Goal: Navigation & Orientation: Find specific page/section

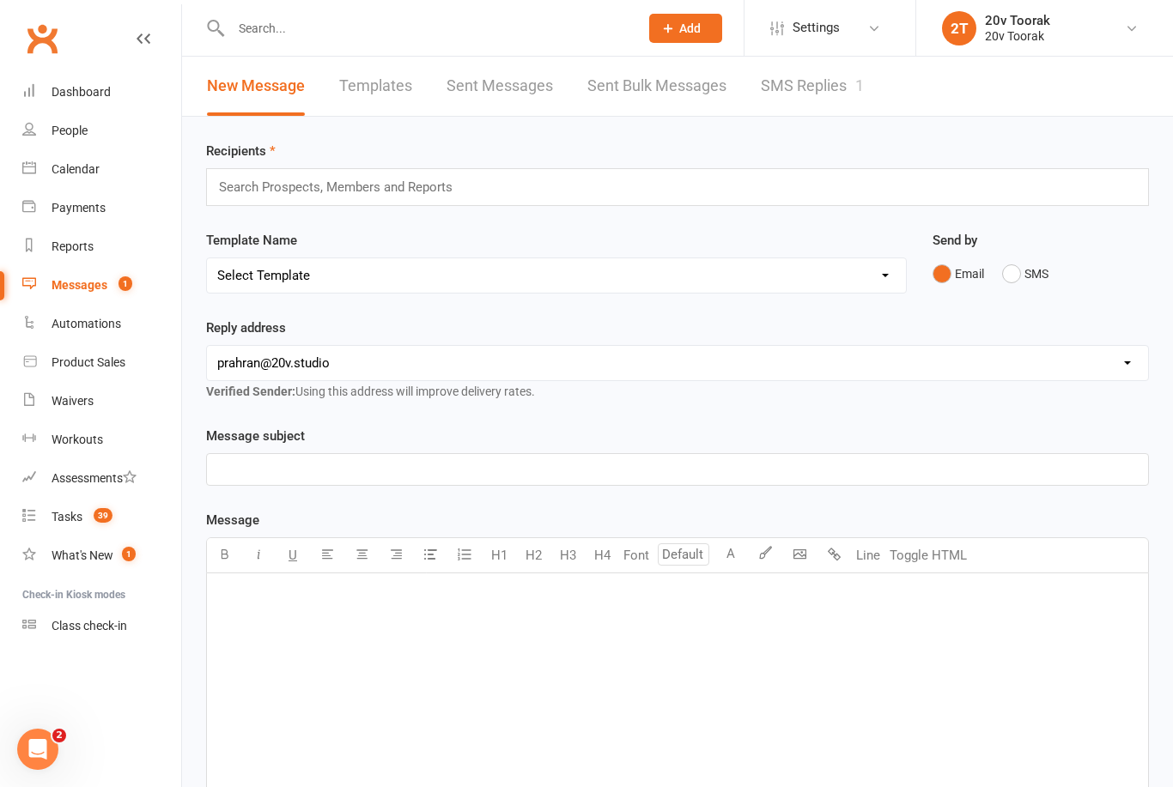
click at [829, 109] on link "SMS Replies 1" at bounding box center [812, 86] width 103 height 59
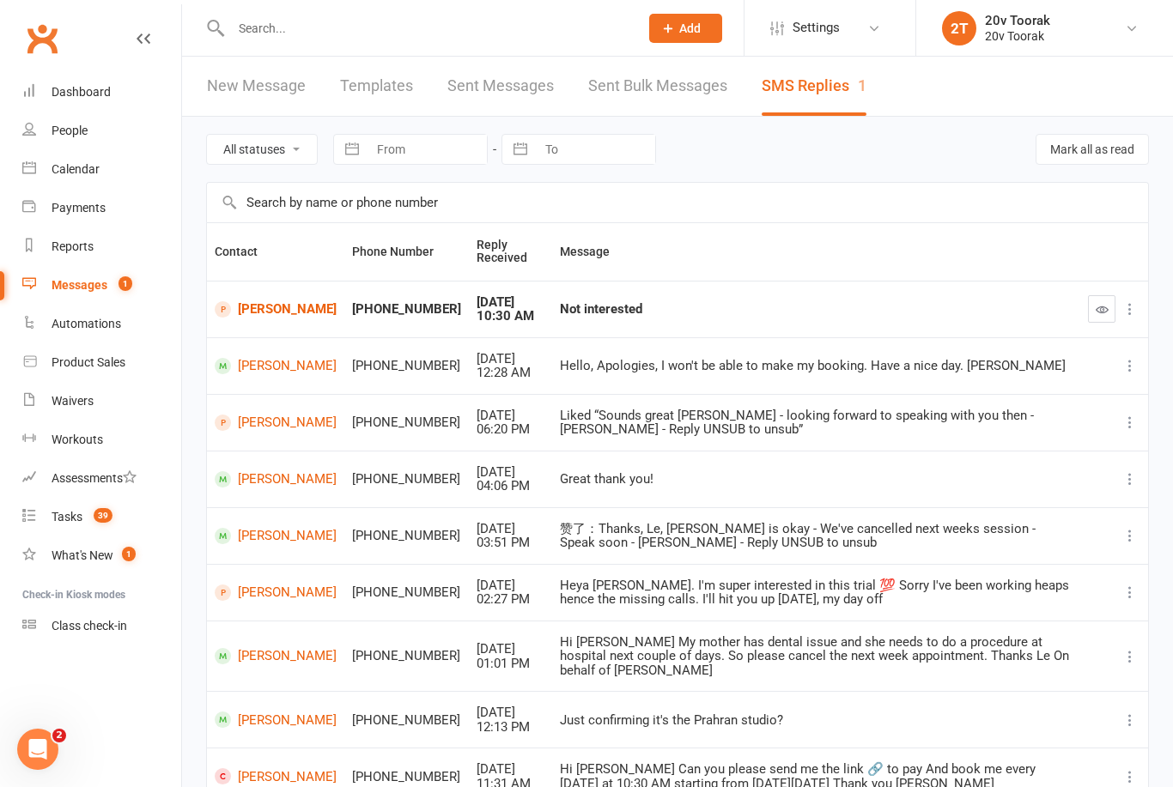
click at [225, 304] on span at bounding box center [223, 309] width 16 height 16
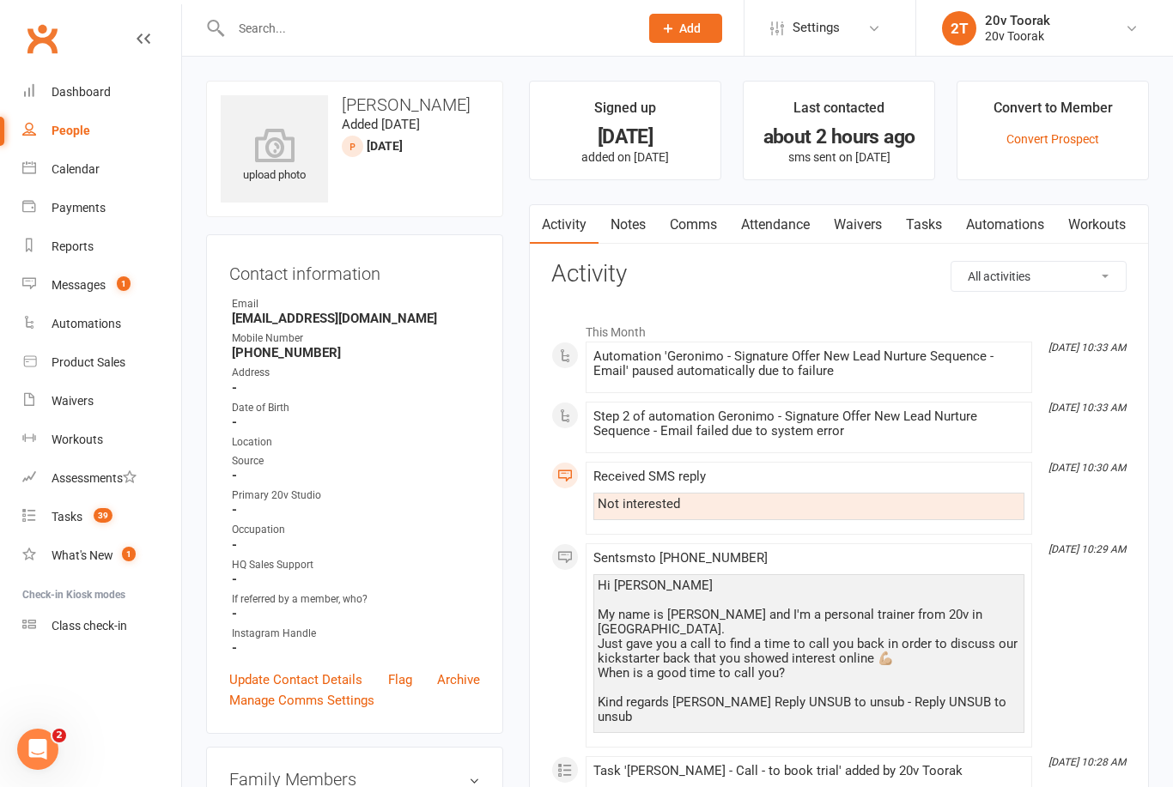
click at [83, 167] on div "Calendar" at bounding box center [76, 169] width 48 height 14
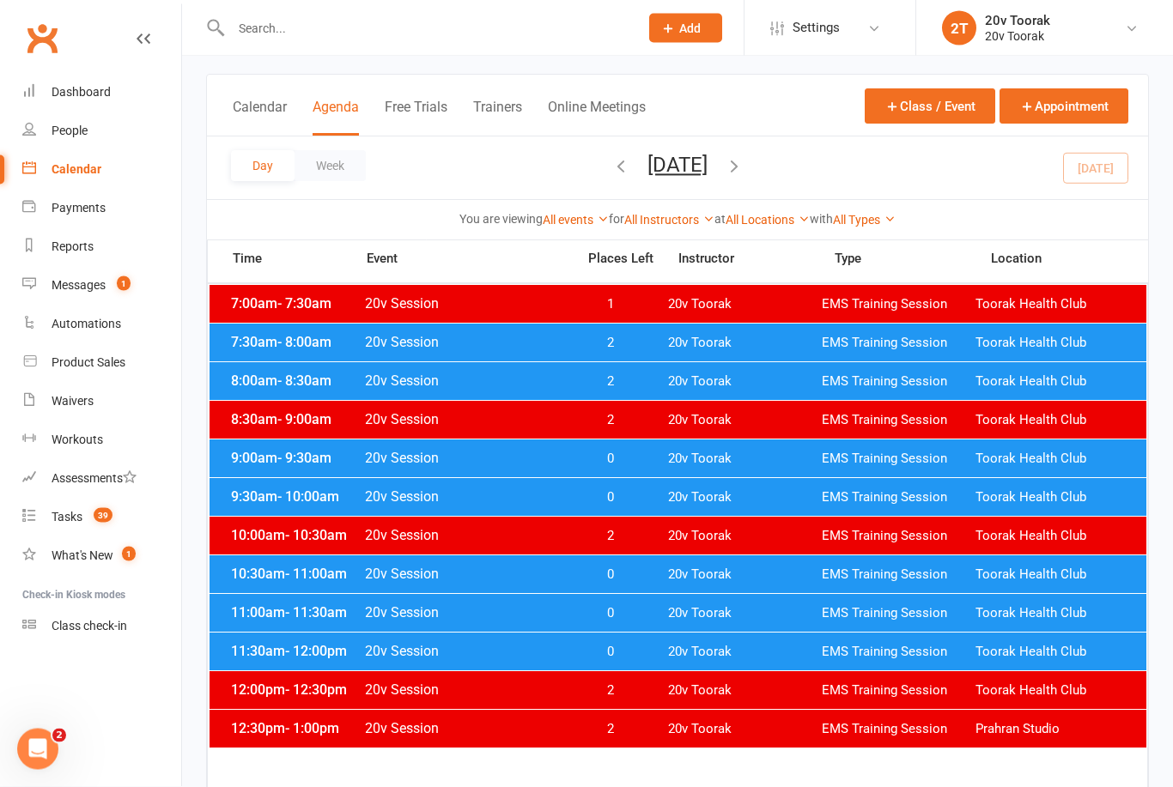
scroll to position [87, 0]
click at [1028, 646] on span "Toorak Health Club" at bounding box center [1052, 652] width 154 height 16
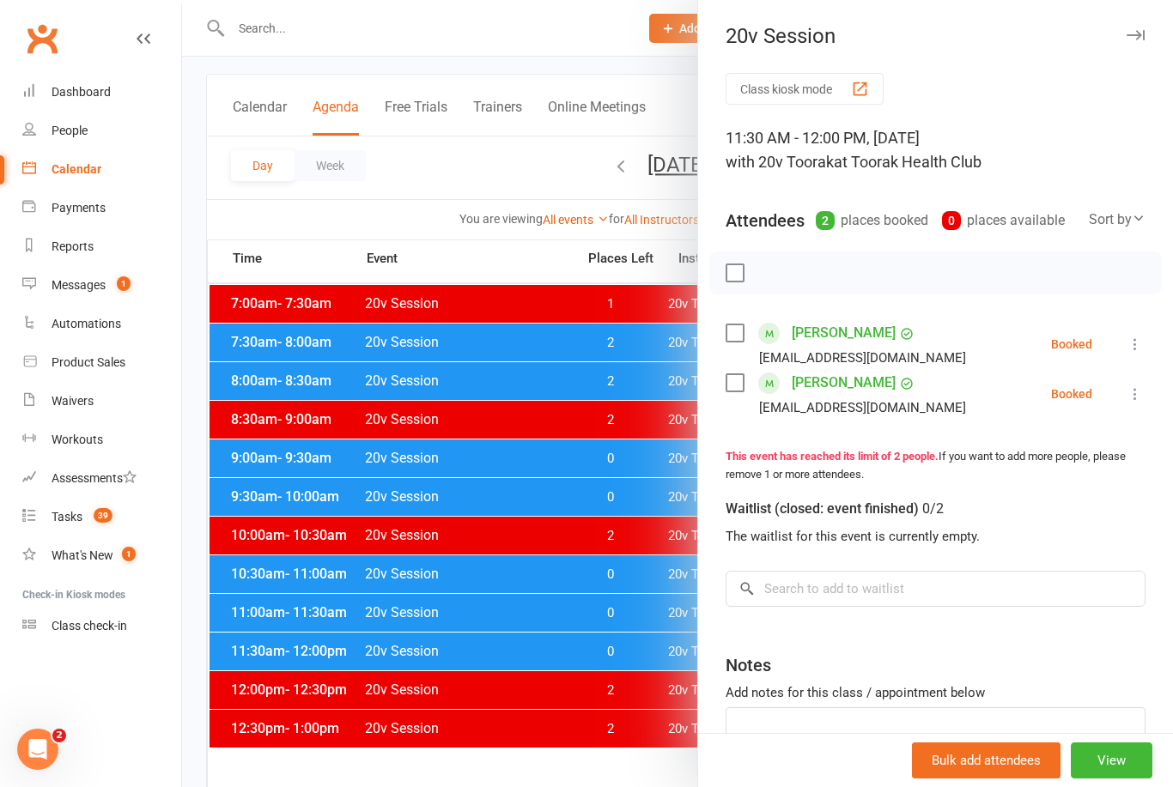
click at [735, 320] on div "[PERSON_NAME] [EMAIL_ADDRESS][DOMAIN_NAME]" at bounding box center [848, 344] width 247 height 50
click at [731, 375] on label at bounding box center [733, 382] width 17 height 17
click at [735, 327] on label at bounding box center [733, 332] width 17 height 17
click at [789, 258] on div at bounding box center [935, 273] width 452 height 43
click at [778, 264] on icon "button" at bounding box center [772, 273] width 19 height 19
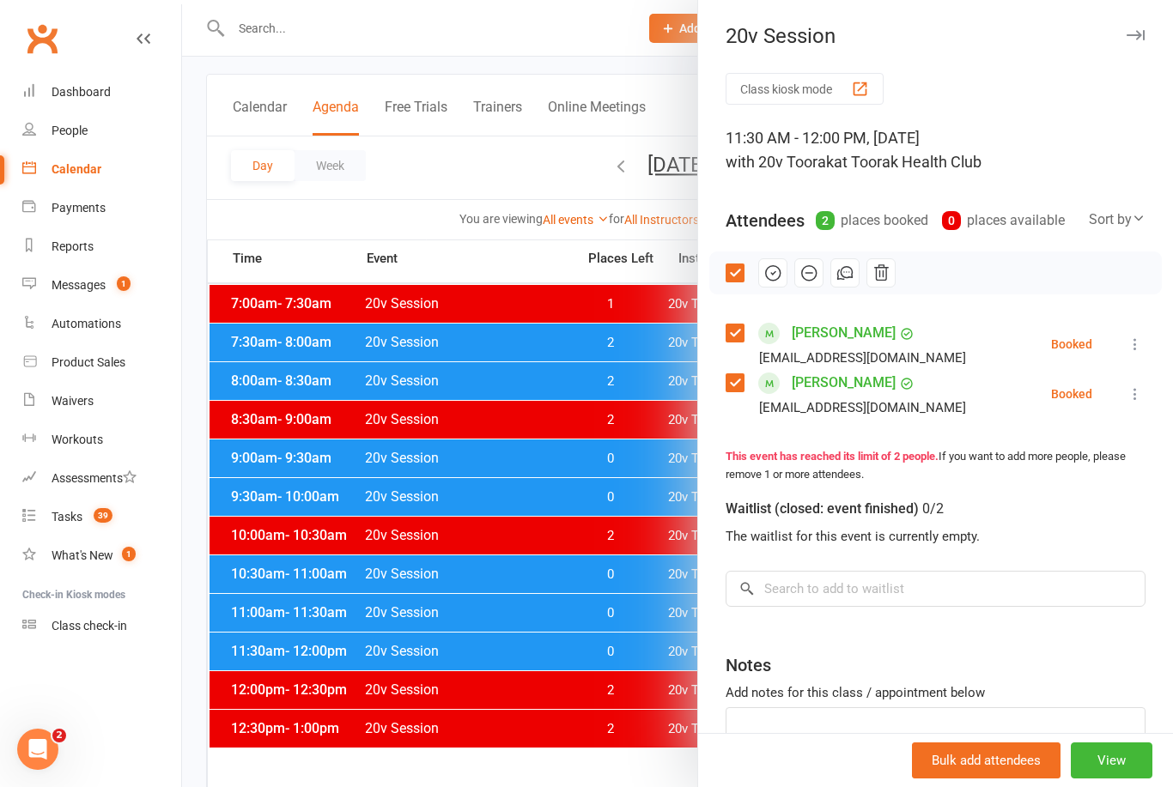
scroll to position [142, 0]
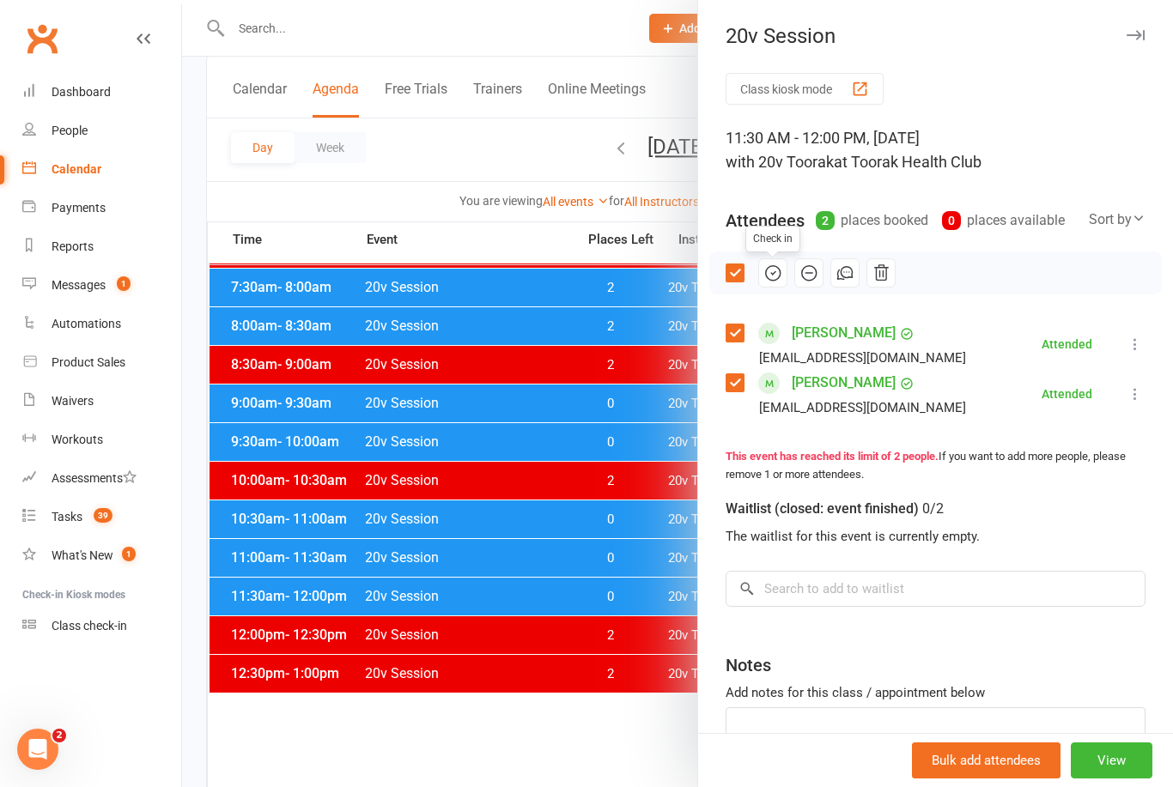
click at [522, 664] on div at bounding box center [677, 393] width 991 height 787
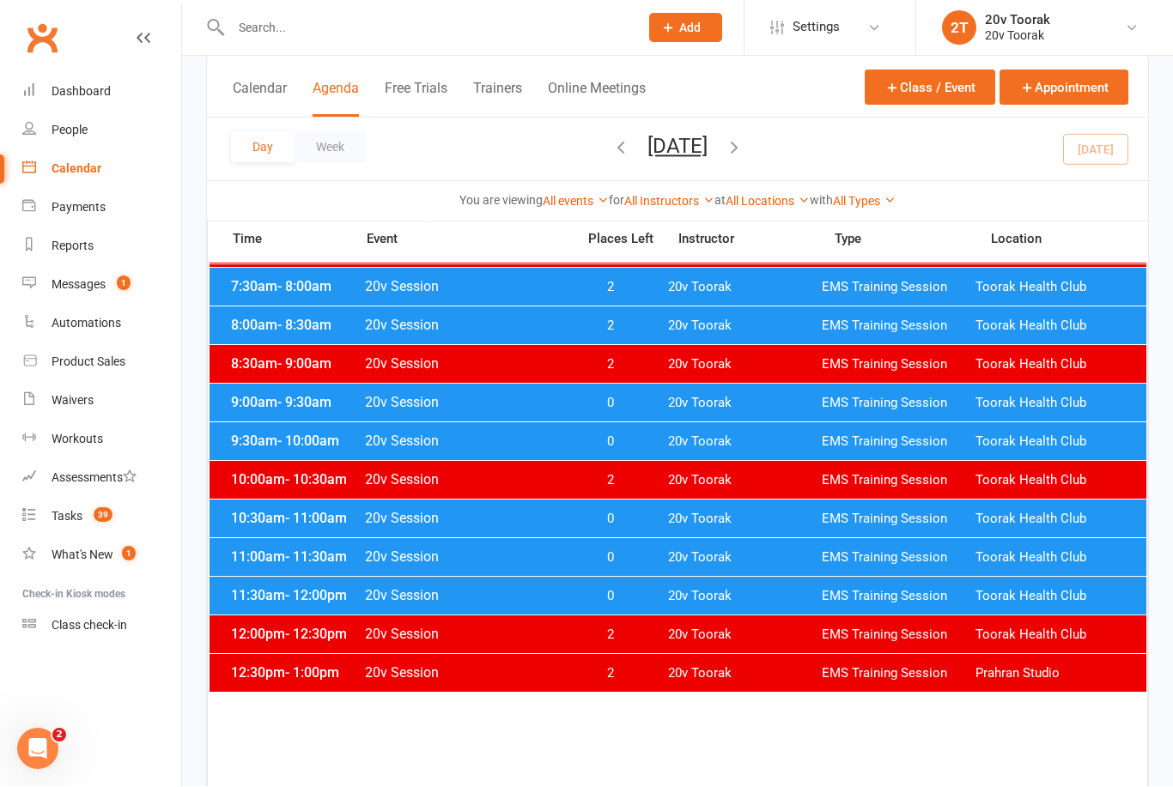
click at [639, 546] on div "11:00am - 11:30am 20v Session 0 20v Toorak EMS Training Session Toorak Health C…" at bounding box center [677, 558] width 937 height 38
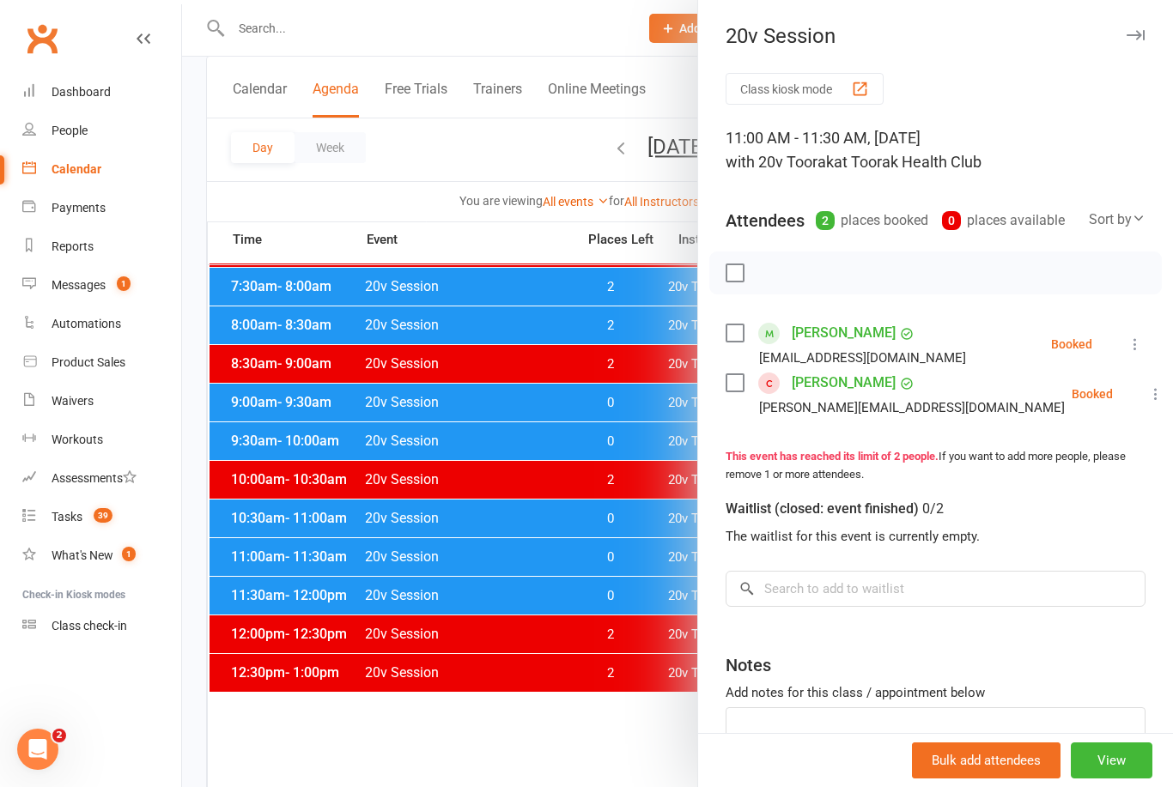
click at [721, 328] on div "Class kiosk mode 11:00 AM - 11:30 AM, [DATE] with 20v Toorak at Toorak Health C…" at bounding box center [935, 461] width 475 height 777
click at [737, 377] on label at bounding box center [733, 382] width 17 height 17
click at [722, 324] on div "Class kiosk mode 11:00 AM - 11:30 AM, [DATE] with 20v Toorak at Toorak Health C…" at bounding box center [935, 461] width 475 height 777
click at [729, 330] on label at bounding box center [733, 332] width 17 height 17
click at [775, 264] on icon "button" at bounding box center [772, 273] width 19 height 19
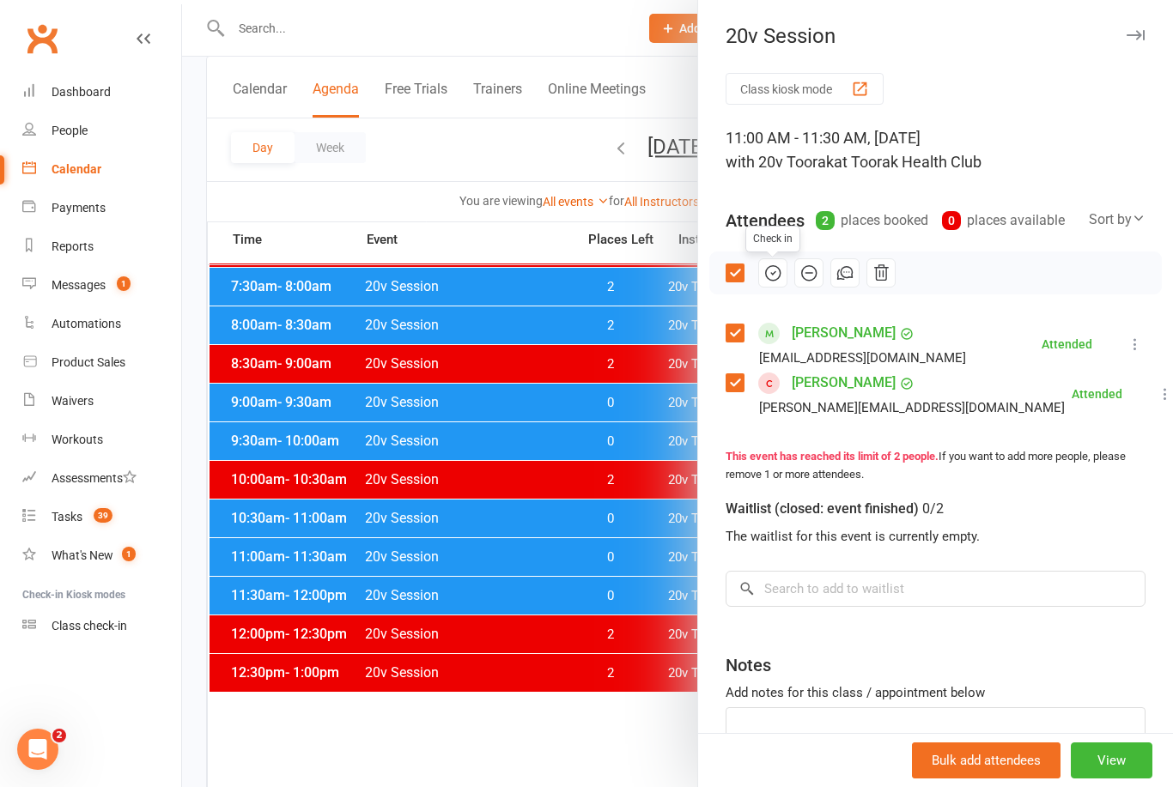
click at [442, 461] on div at bounding box center [677, 393] width 991 height 787
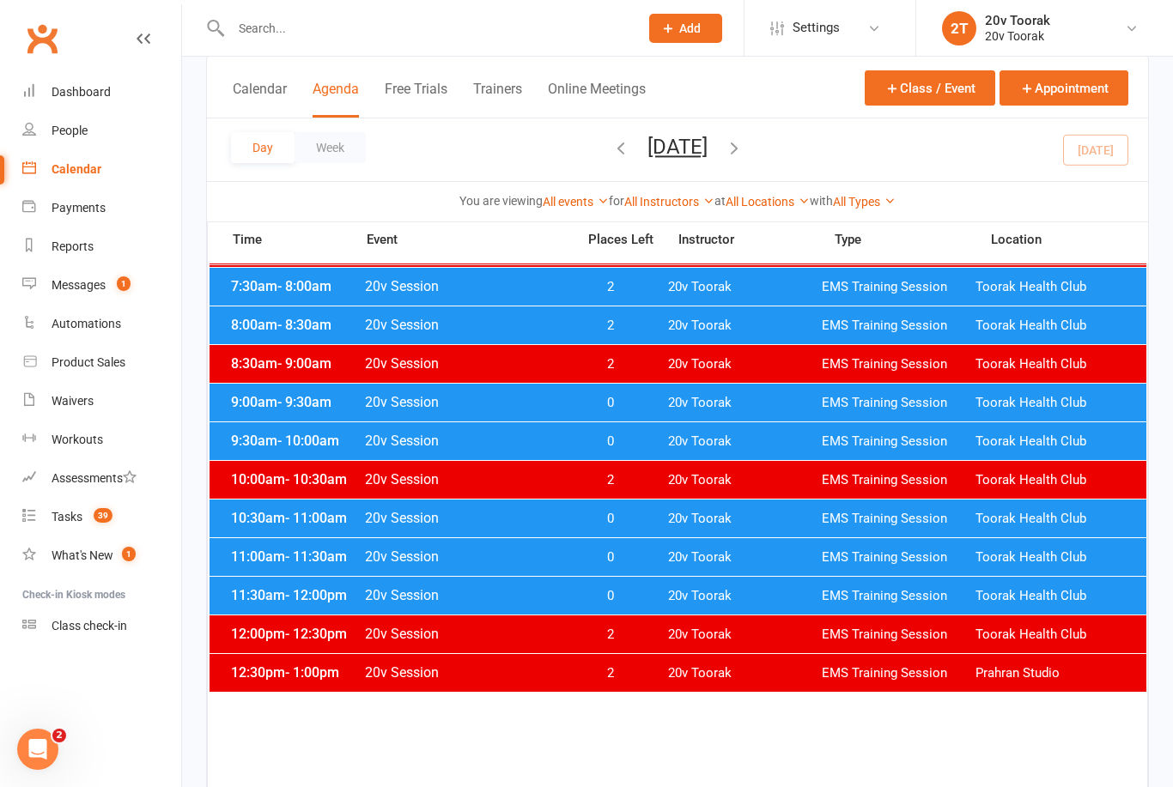
click at [647, 150] on button "[DATE]" at bounding box center [677, 147] width 60 height 24
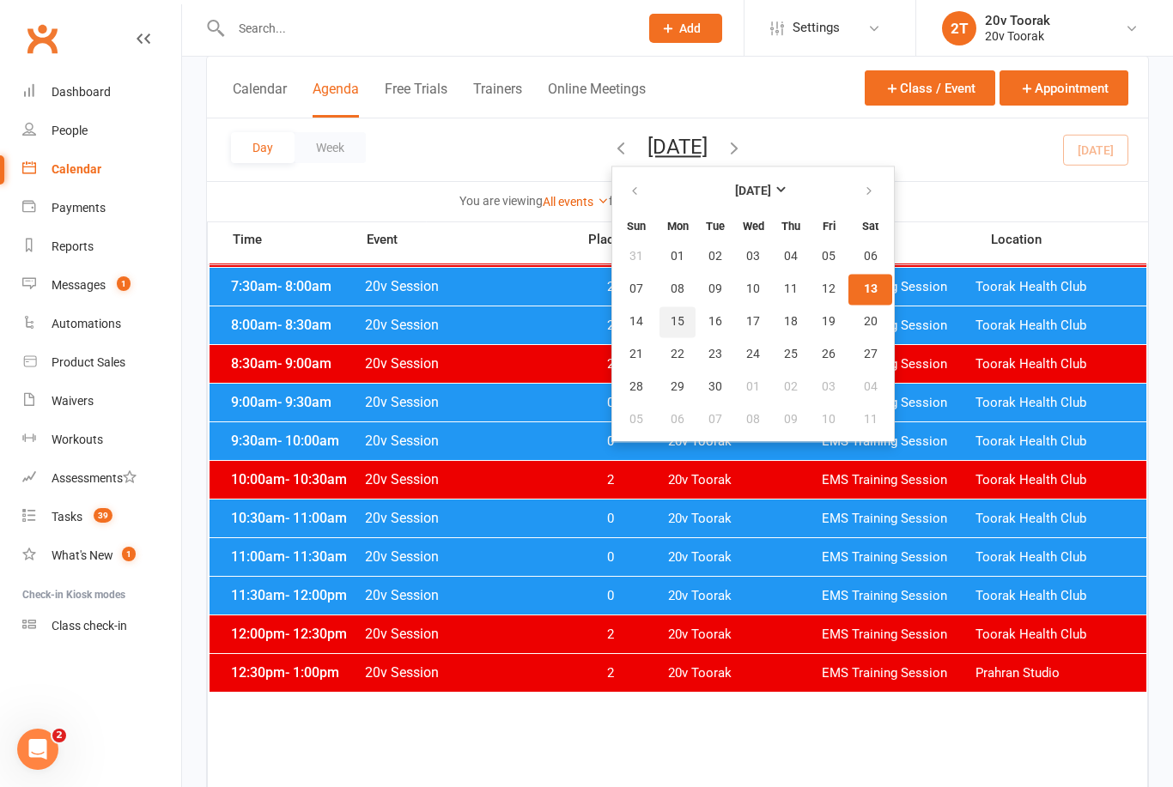
click at [670, 315] on span "15" at bounding box center [677, 322] width 14 height 14
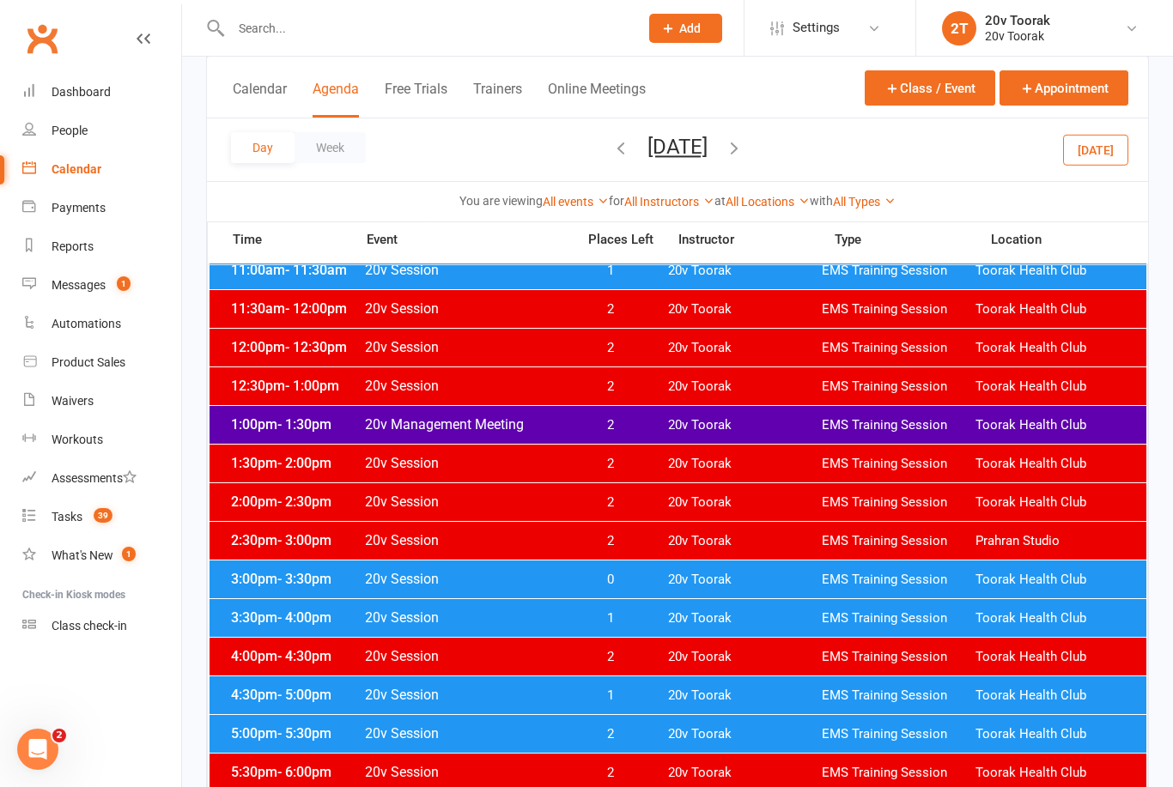
scroll to position [471, 0]
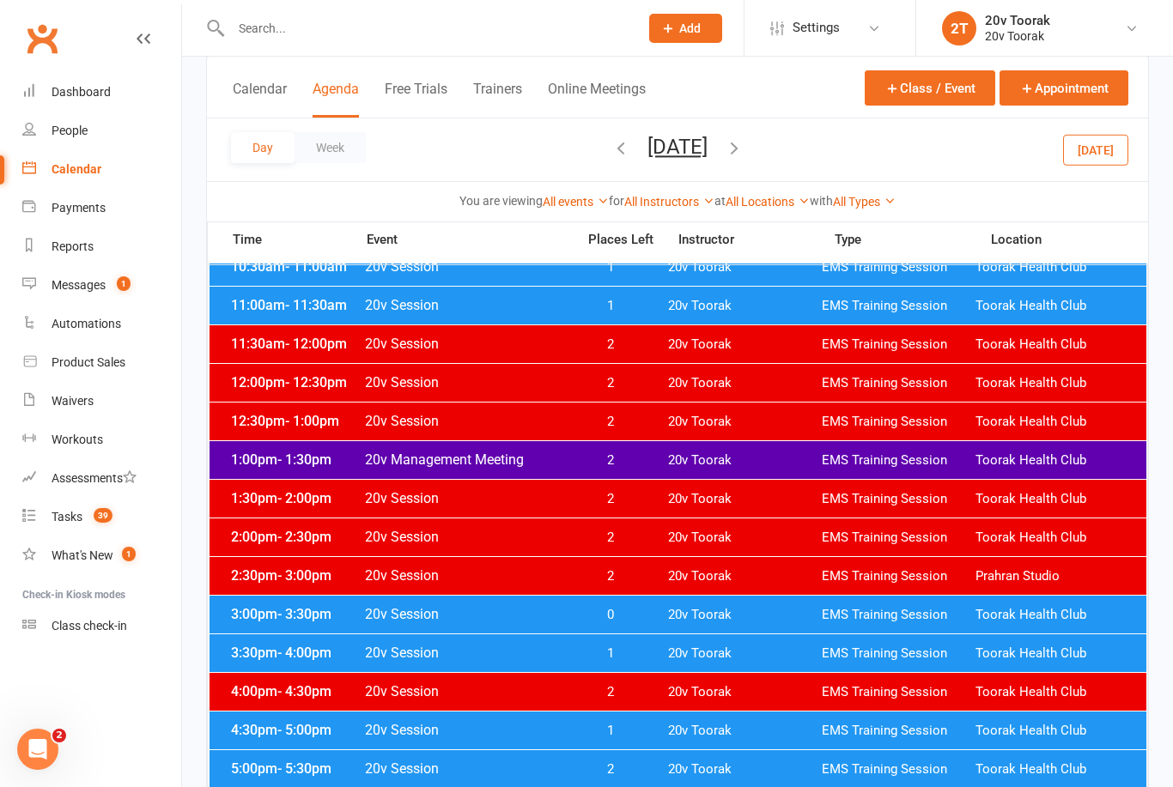
click at [725, 151] on span "[DATE] [DATE] Sun Mon Tue Wed Thu Fri Sat 31 01 02 03 04 05 06 07 08 09 10 11 1…" at bounding box center [677, 150] width 94 height 30
click at [743, 158] on button "button" at bounding box center [734, 150] width 19 height 30
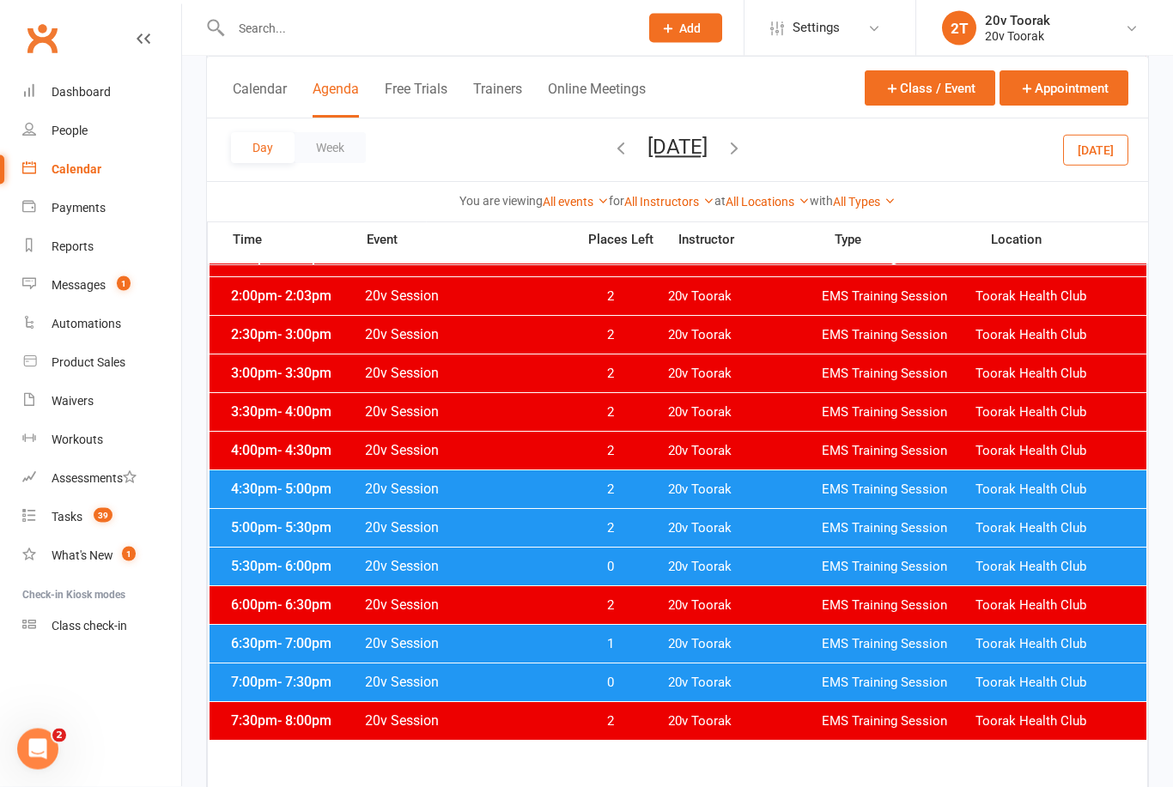
scroll to position [713, 0]
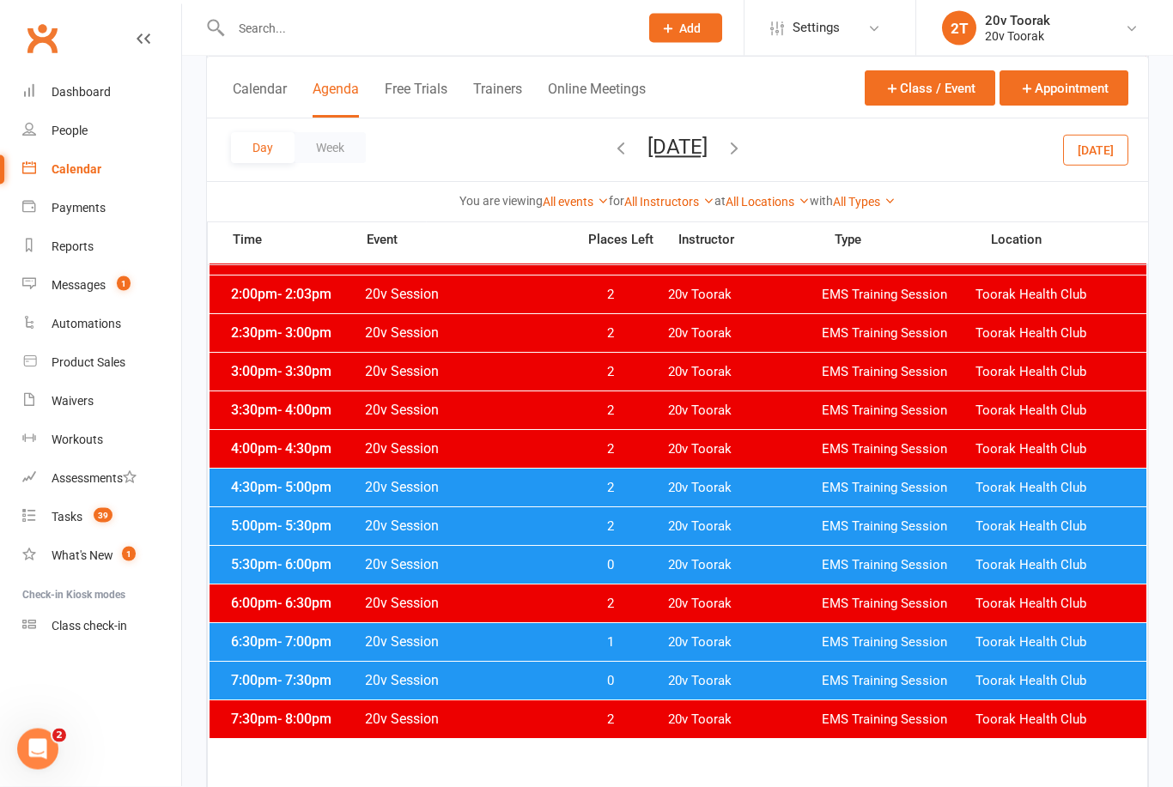
click at [262, 563] on span "5:30pm - 6:00pm" at bounding box center [295, 565] width 137 height 16
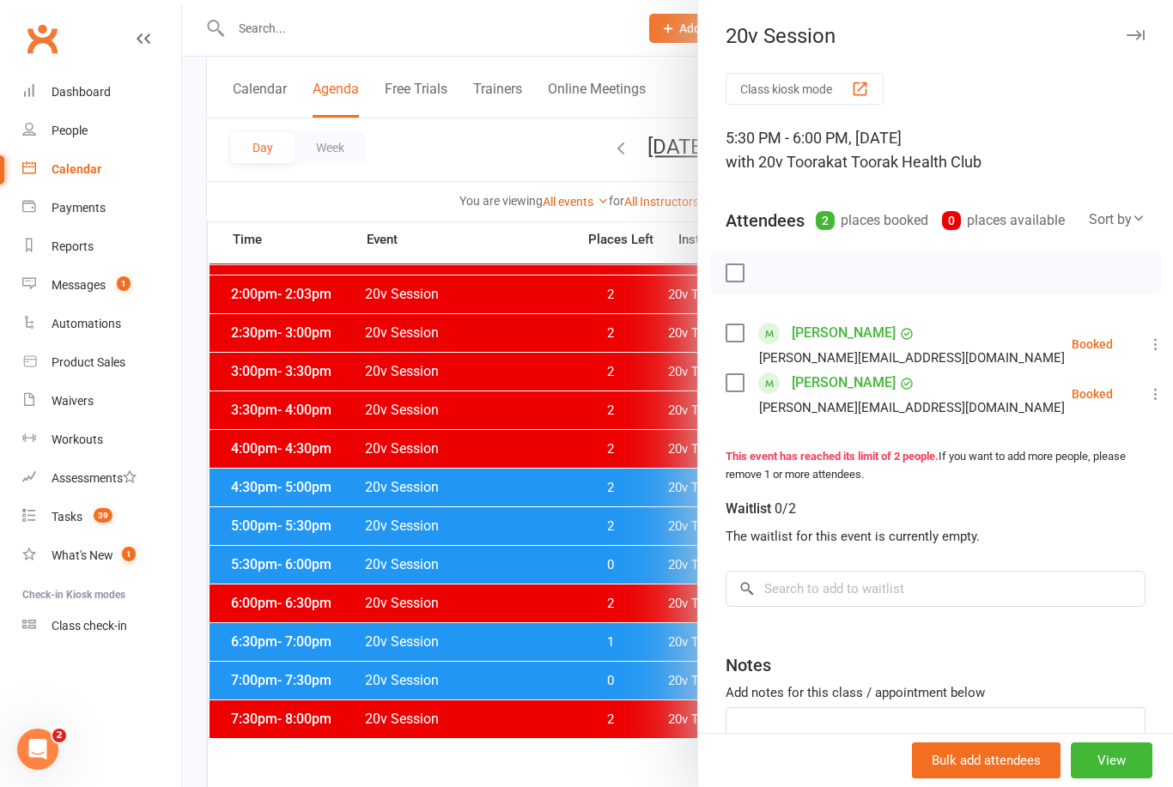
click at [283, 577] on div at bounding box center [677, 393] width 991 height 787
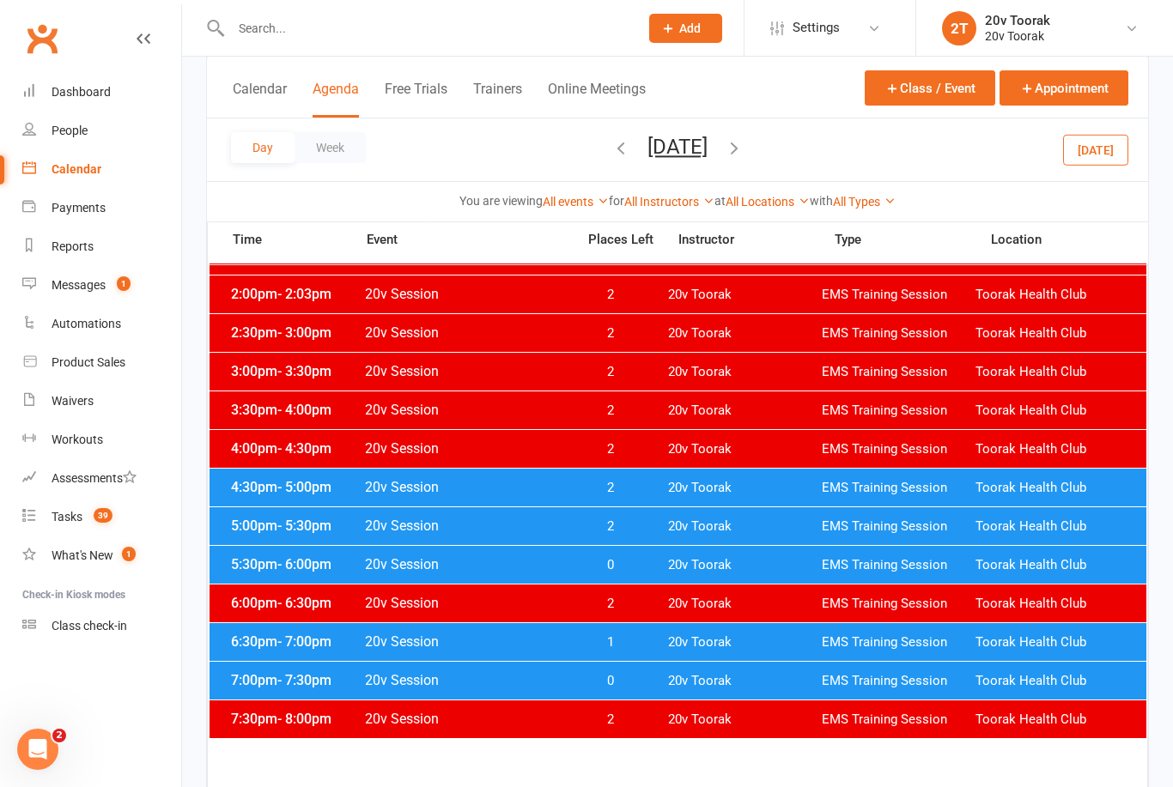
click at [264, 645] on span "6:30pm - 7:00pm" at bounding box center [295, 642] width 137 height 16
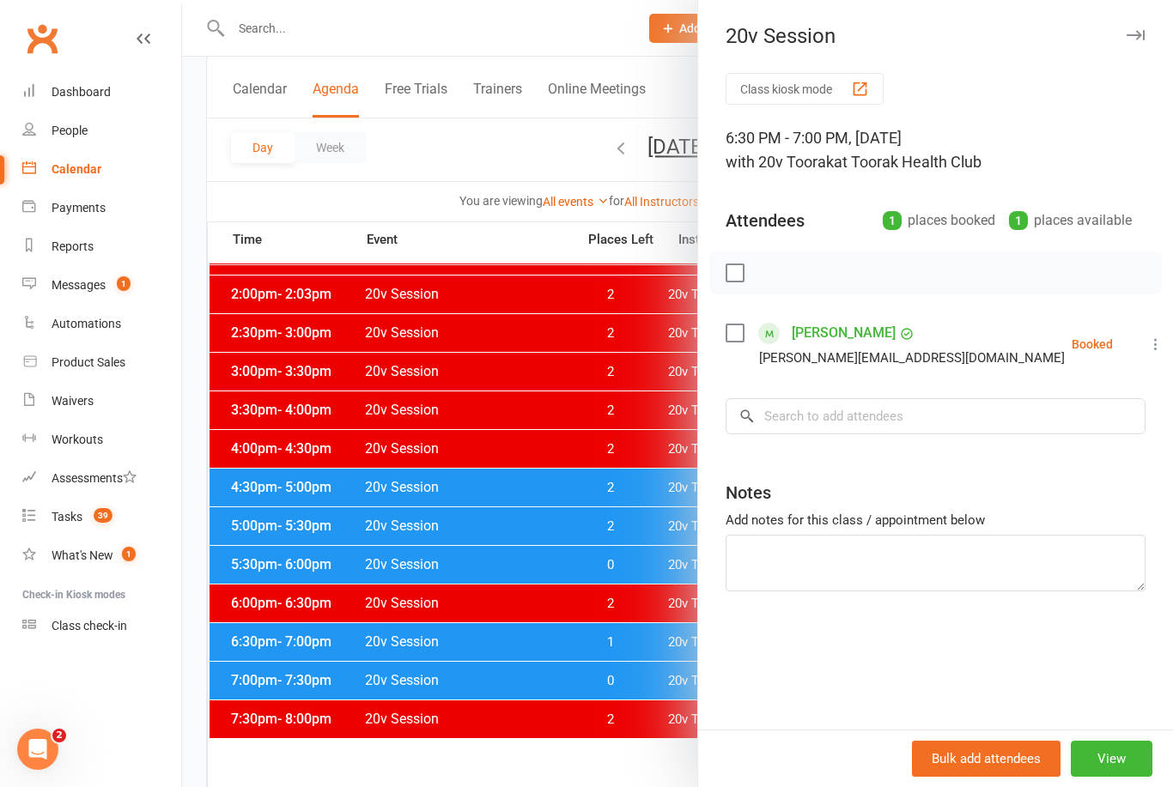
click at [265, 631] on div at bounding box center [677, 393] width 991 height 787
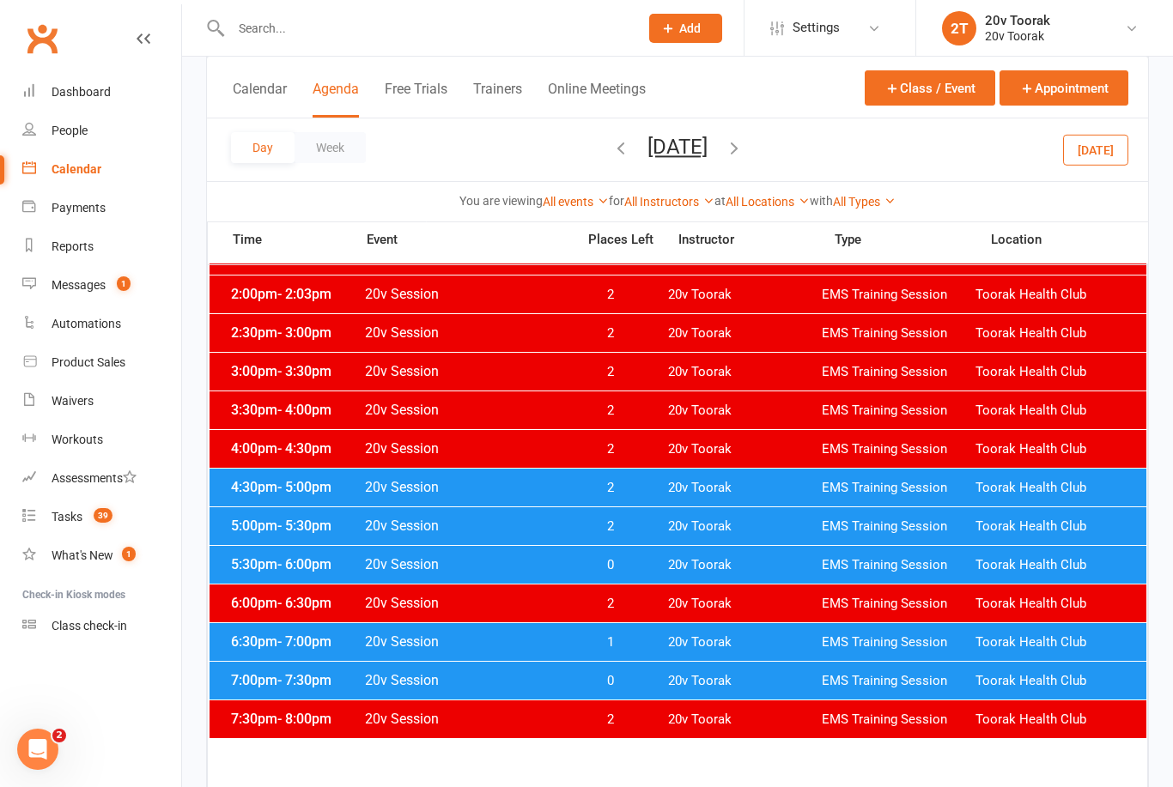
click at [276, 670] on div "7:00pm - 7:30pm 20v Session 0 20v Toorak EMS Training Session Toorak Health Club" at bounding box center [677, 681] width 937 height 38
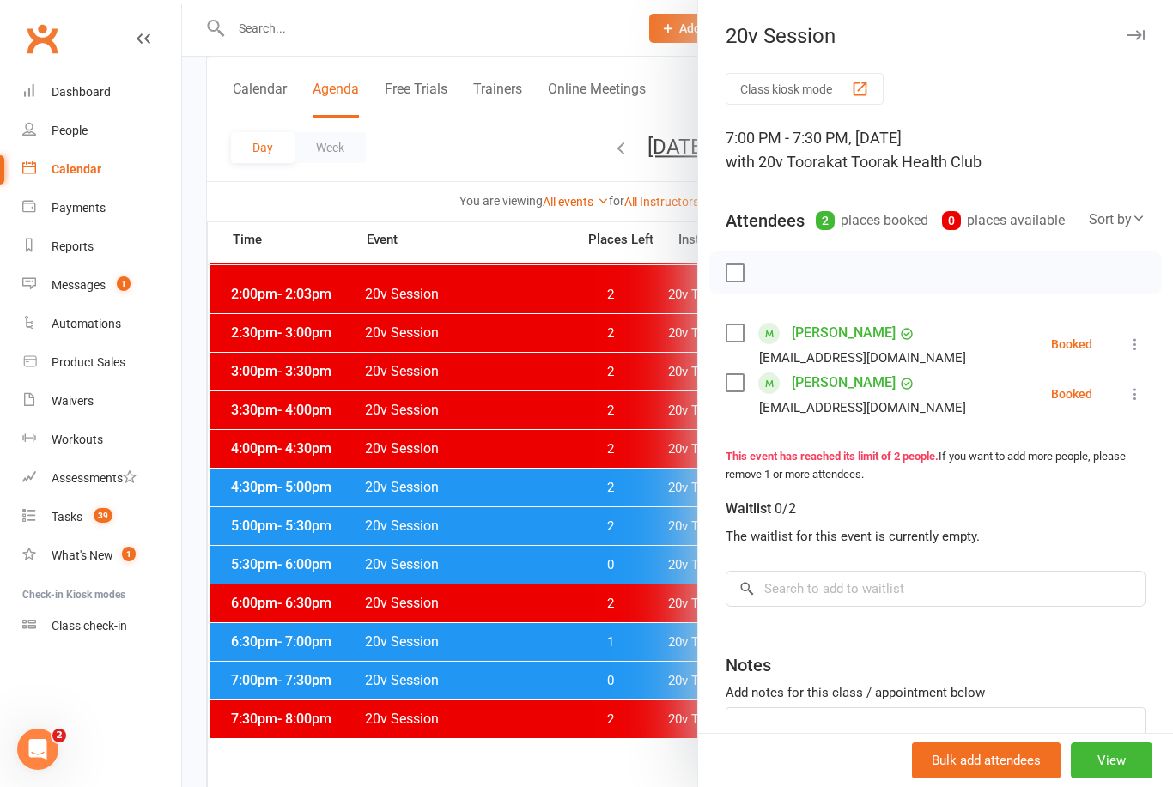
click at [274, 673] on div at bounding box center [677, 393] width 991 height 787
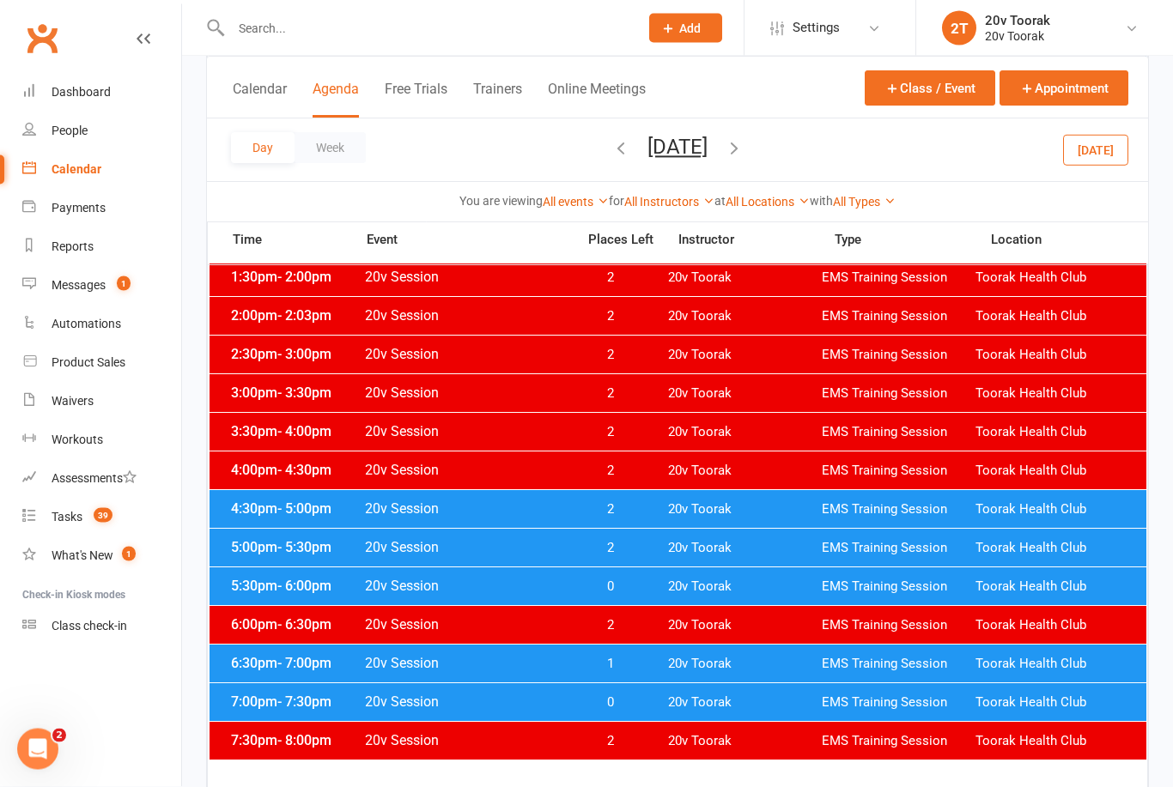
click at [649, 136] on button "[DATE]" at bounding box center [677, 147] width 60 height 24
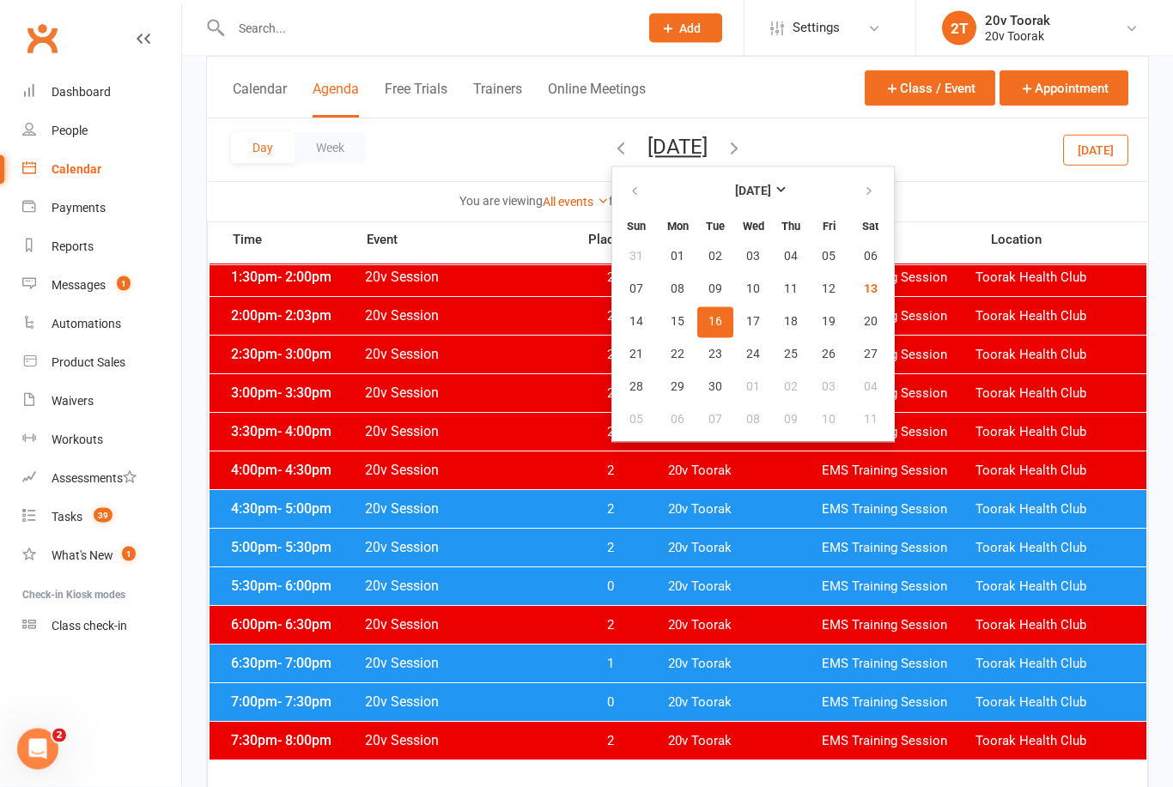
scroll to position [693, 0]
click at [784, 320] on span "18" at bounding box center [791, 322] width 14 height 14
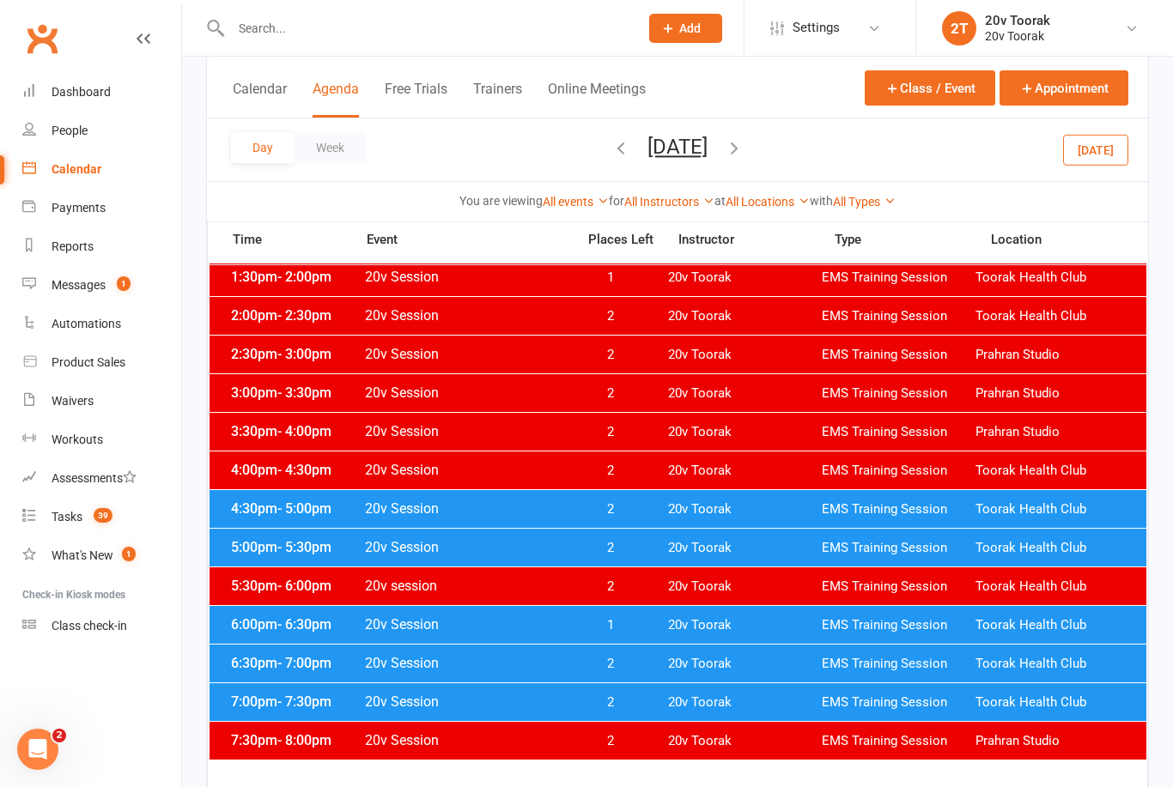
click at [258, 617] on span "6:00pm - 6:30pm" at bounding box center [295, 624] width 137 height 16
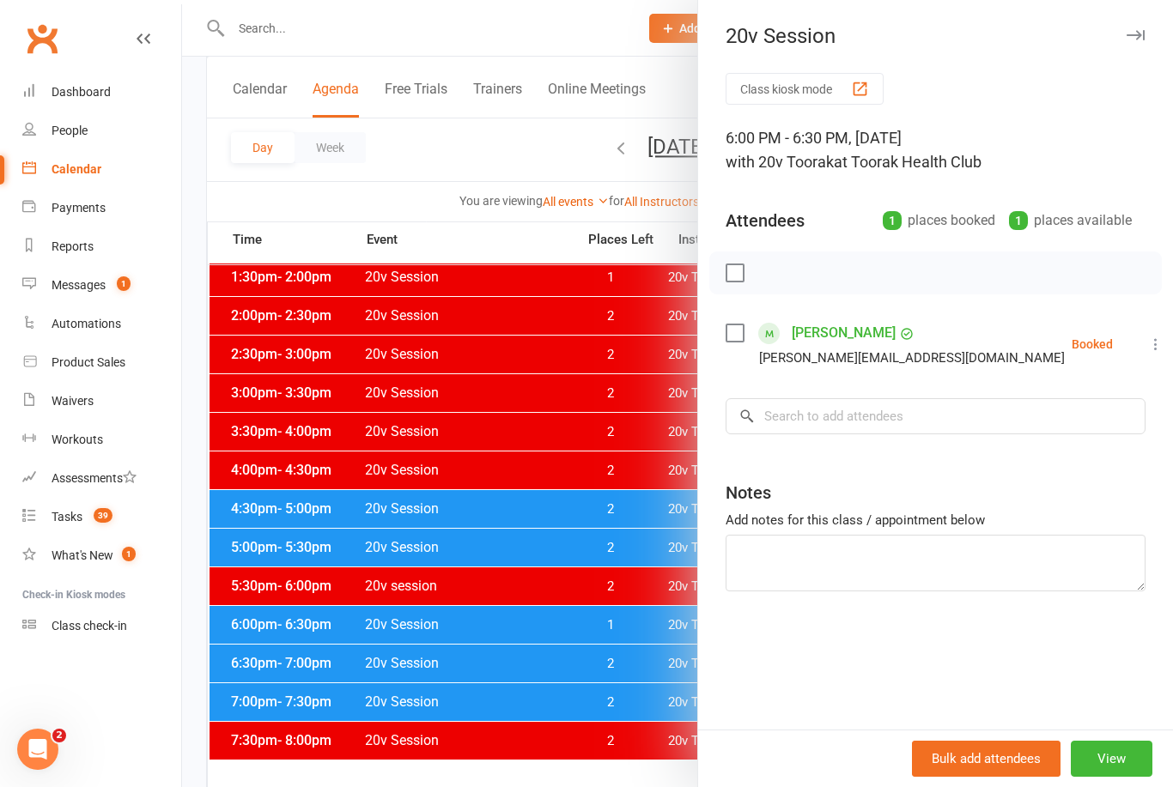
click at [271, 616] on div at bounding box center [677, 393] width 991 height 787
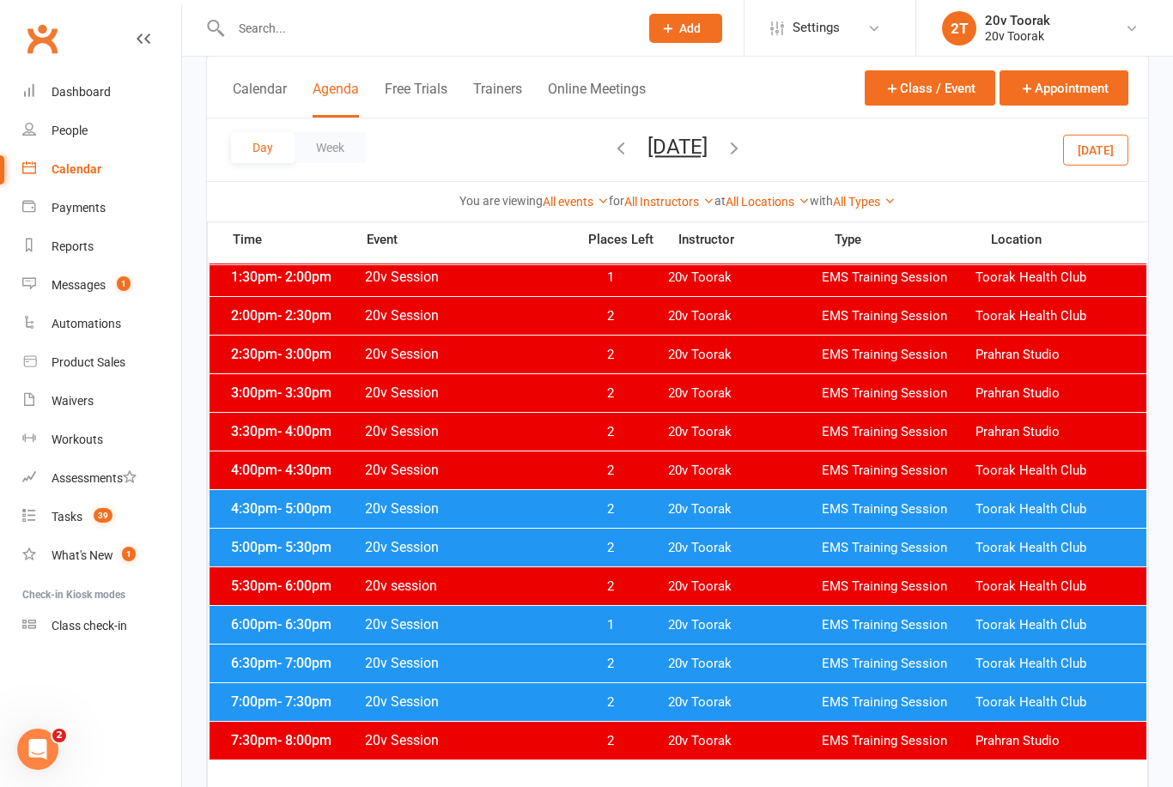
click at [647, 148] on button "[DATE]" at bounding box center [677, 147] width 60 height 24
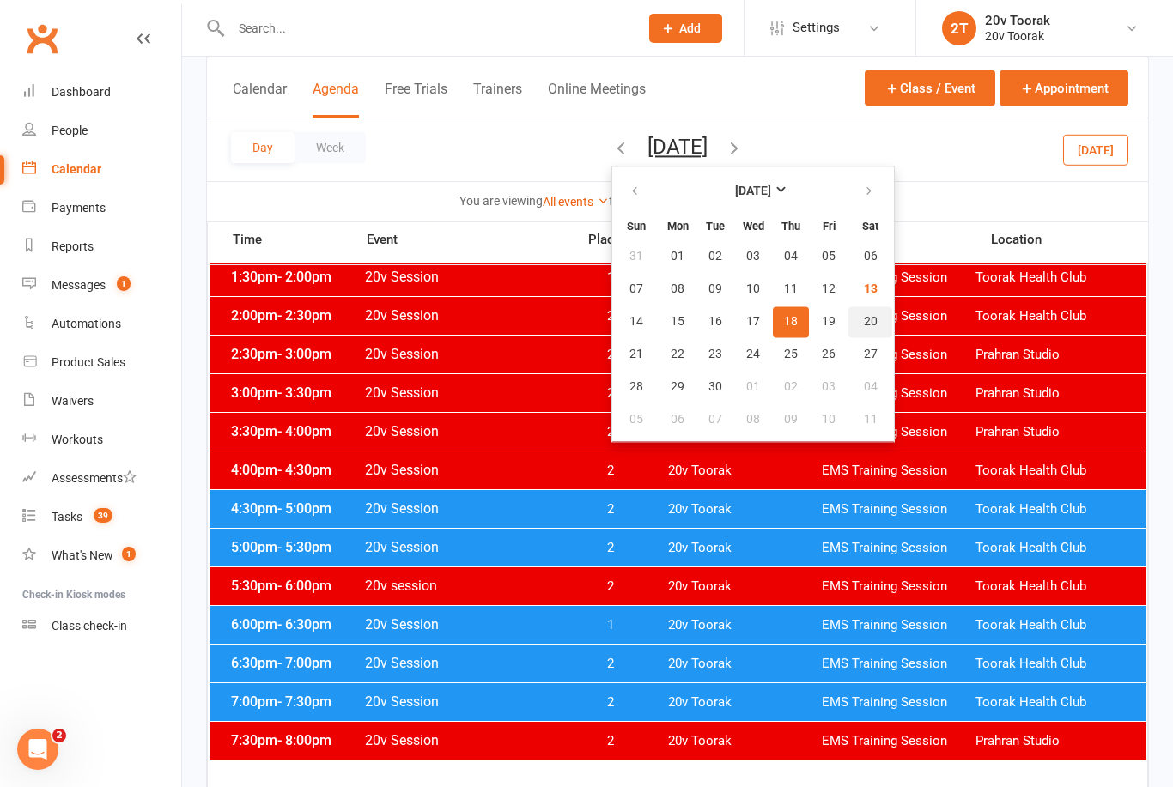
click at [864, 315] on span "20" at bounding box center [871, 322] width 14 height 14
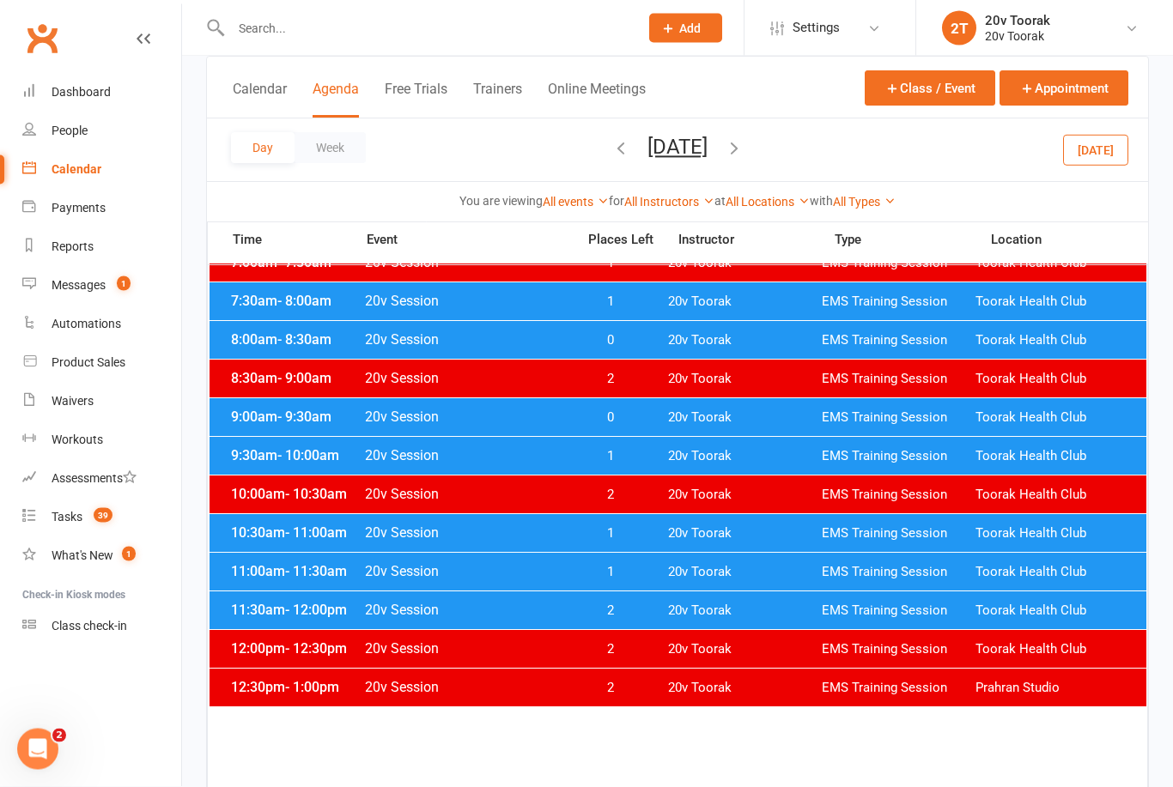
scroll to position [60, 0]
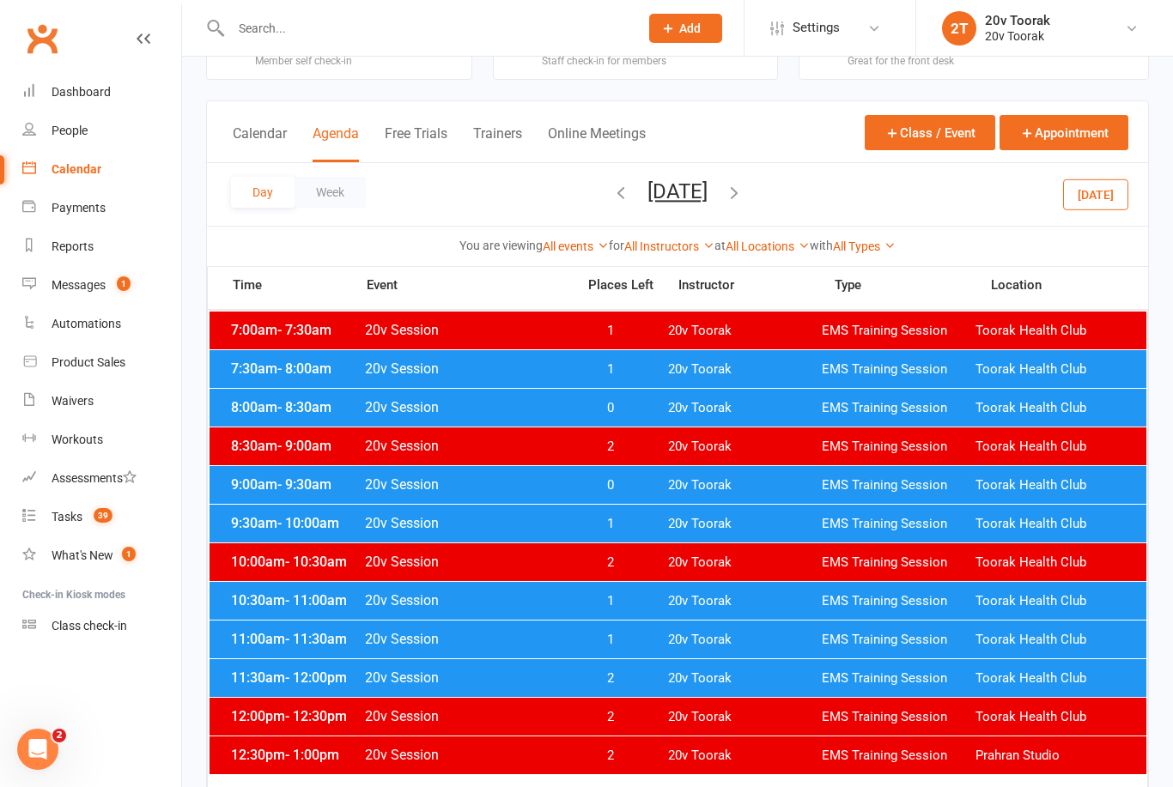
click at [647, 185] on button "[DATE]" at bounding box center [677, 191] width 60 height 24
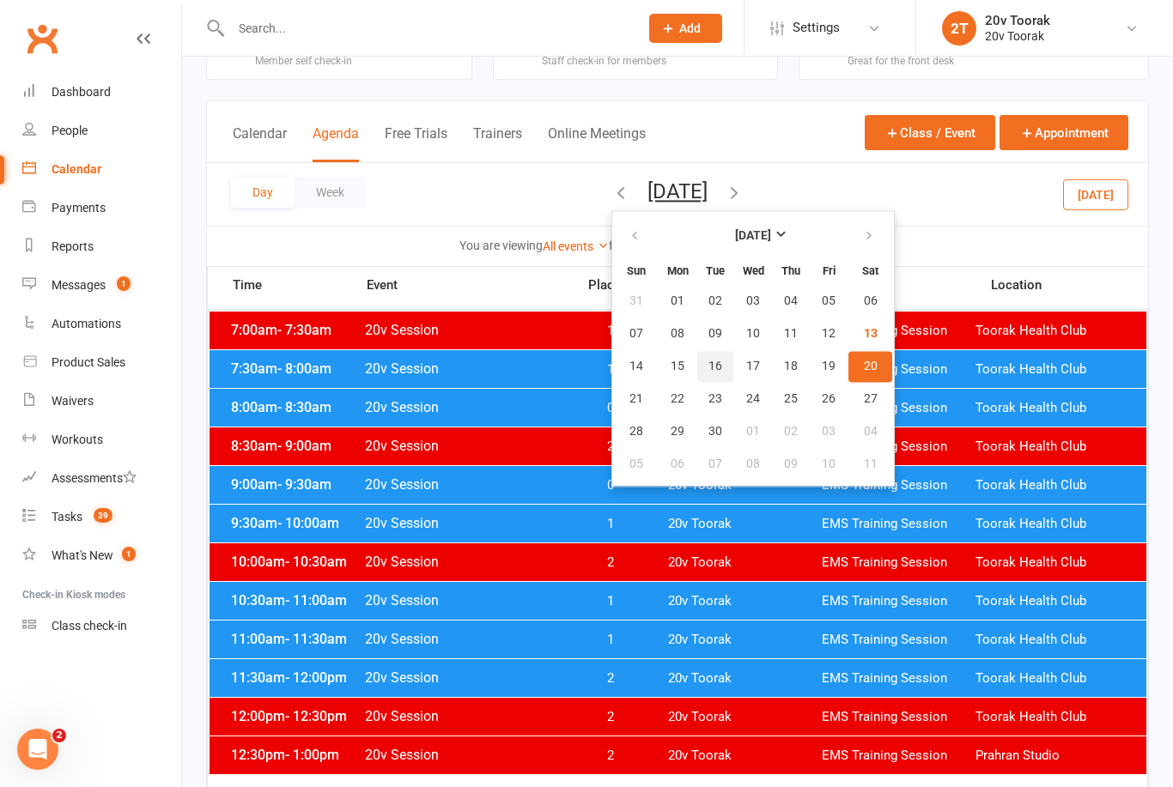
click at [697, 378] on button "16" at bounding box center [715, 366] width 36 height 31
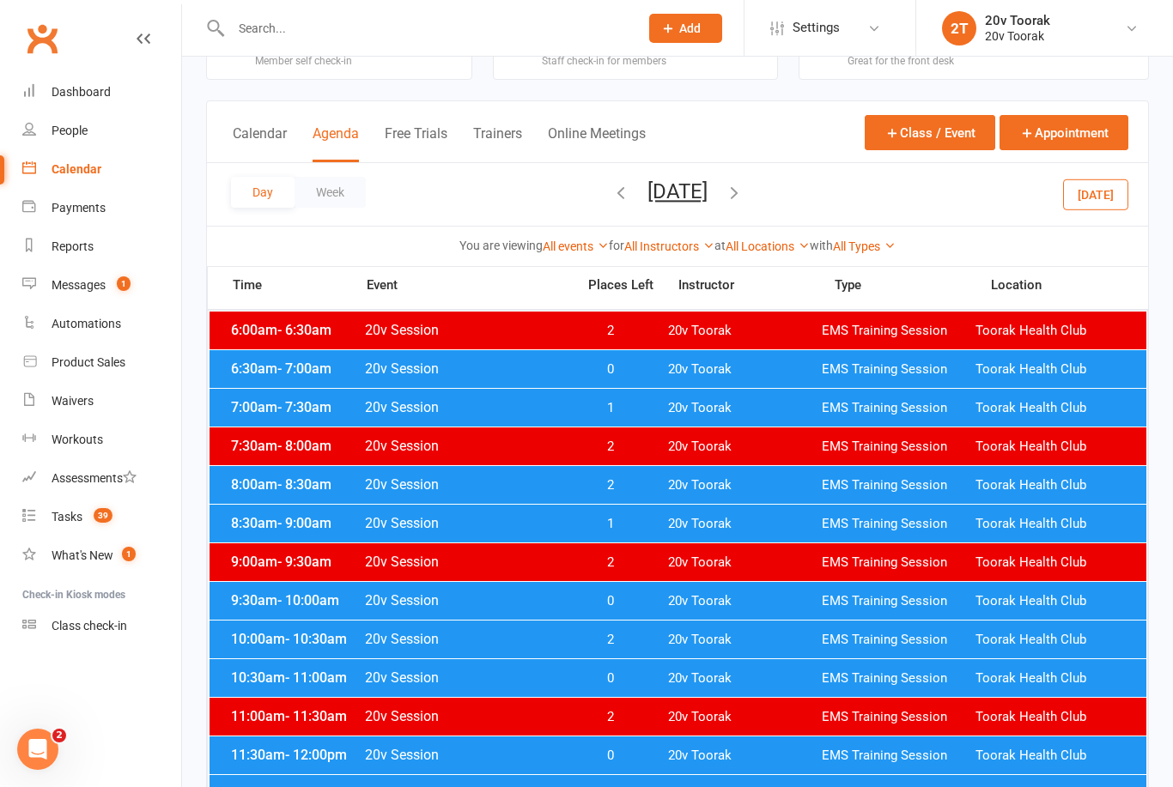
click at [539, 176] on div "Day Week [DATE] [DATE] Sun Mon Tue Wed Thu Fri Sat 31 01 02 03 04 05 06 07 08 0…" at bounding box center [677, 194] width 941 height 63
click at [518, 179] on div "Day Week [DATE] [DATE] Sun Mon Tue Wed Thu Fri Sat 31 01 02 03 04 05 06 07 08 0…" at bounding box center [677, 194] width 941 height 63
click at [611, 197] on icon "button" at bounding box center [620, 192] width 19 height 19
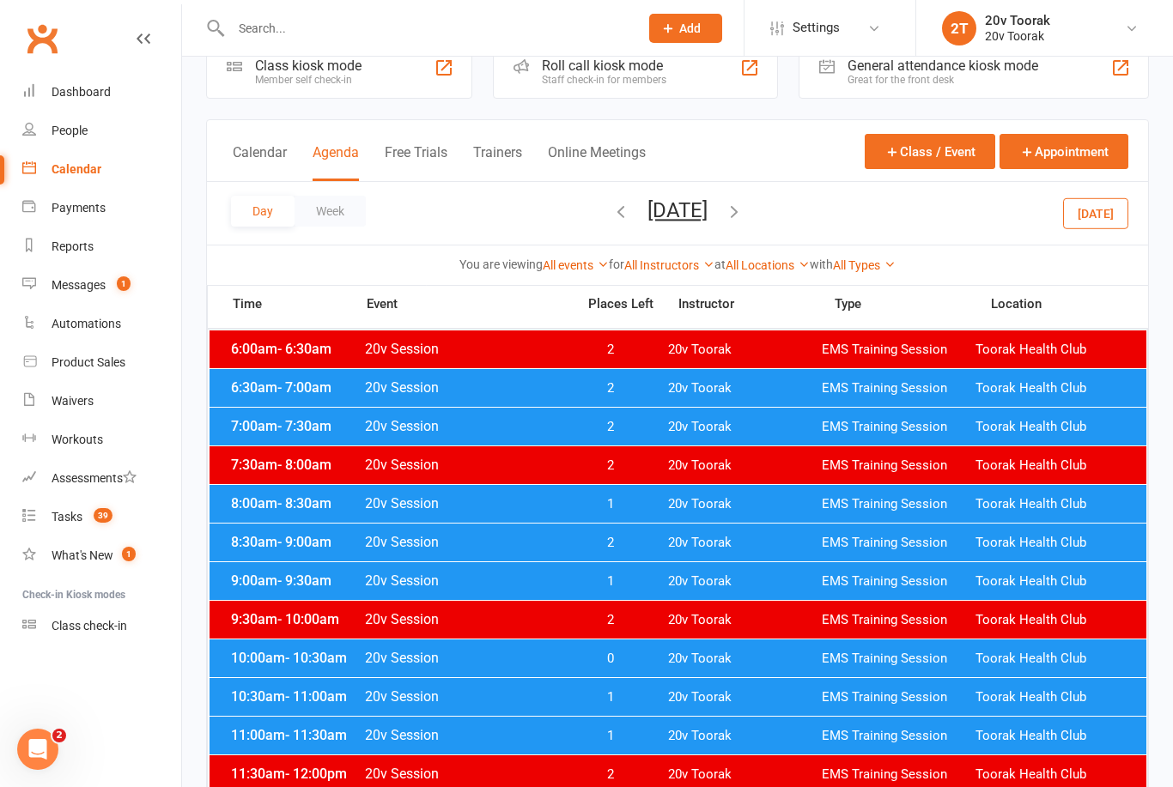
scroll to position [50, 0]
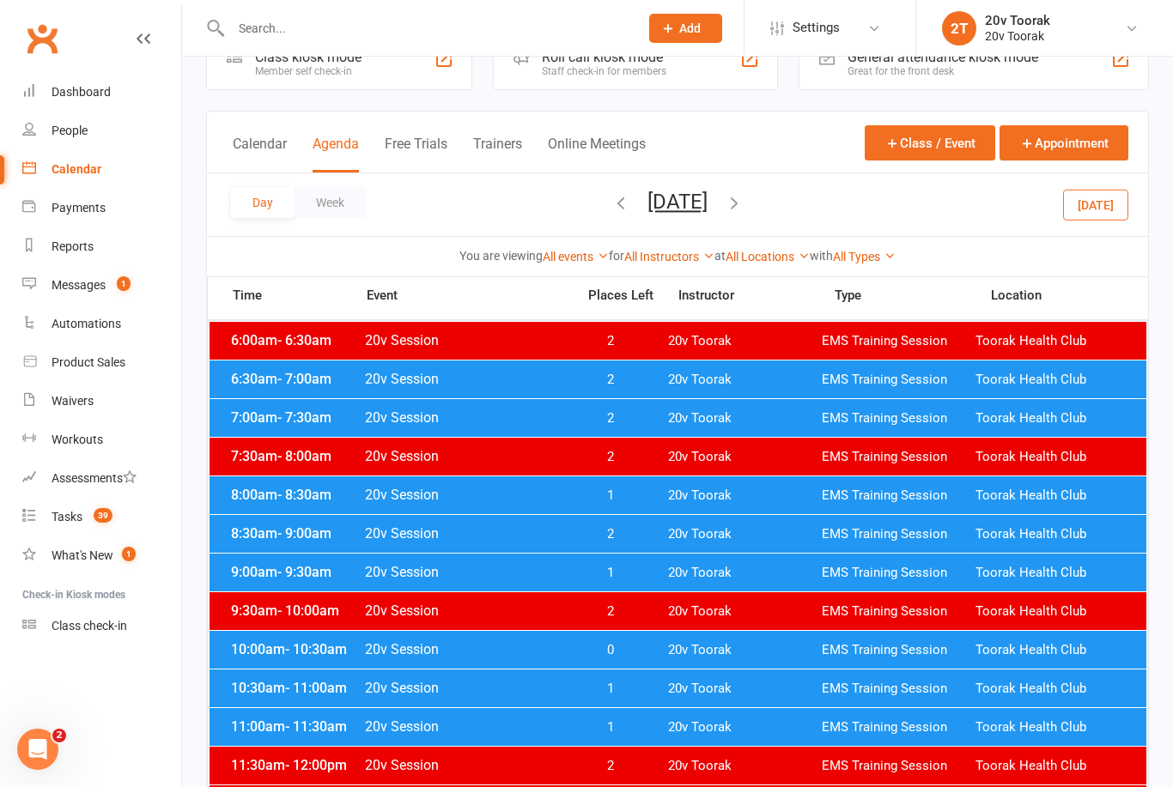
click at [623, 500] on span "1" at bounding box center [610, 496] width 90 height 16
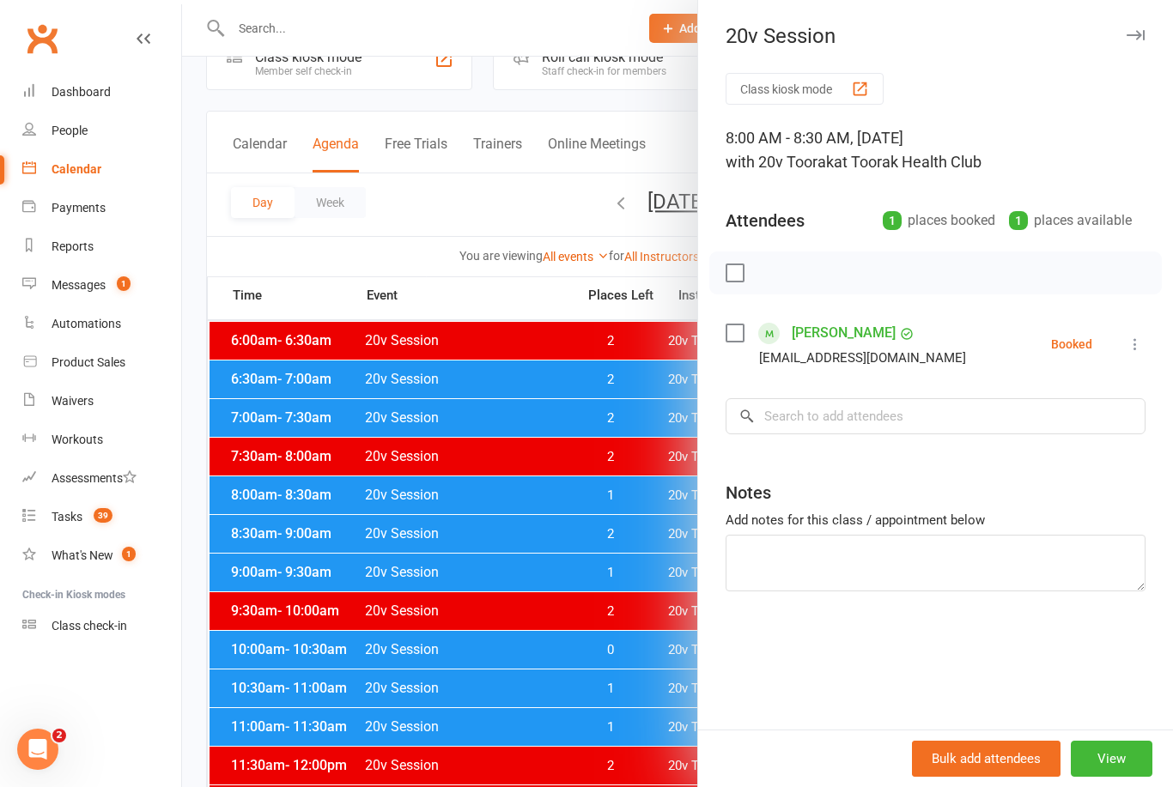
click at [2, 409] on li "Waivers" at bounding box center [90, 401] width 181 height 39
click at [612, 605] on div at bounding box center [677, 393] width 991 height 787
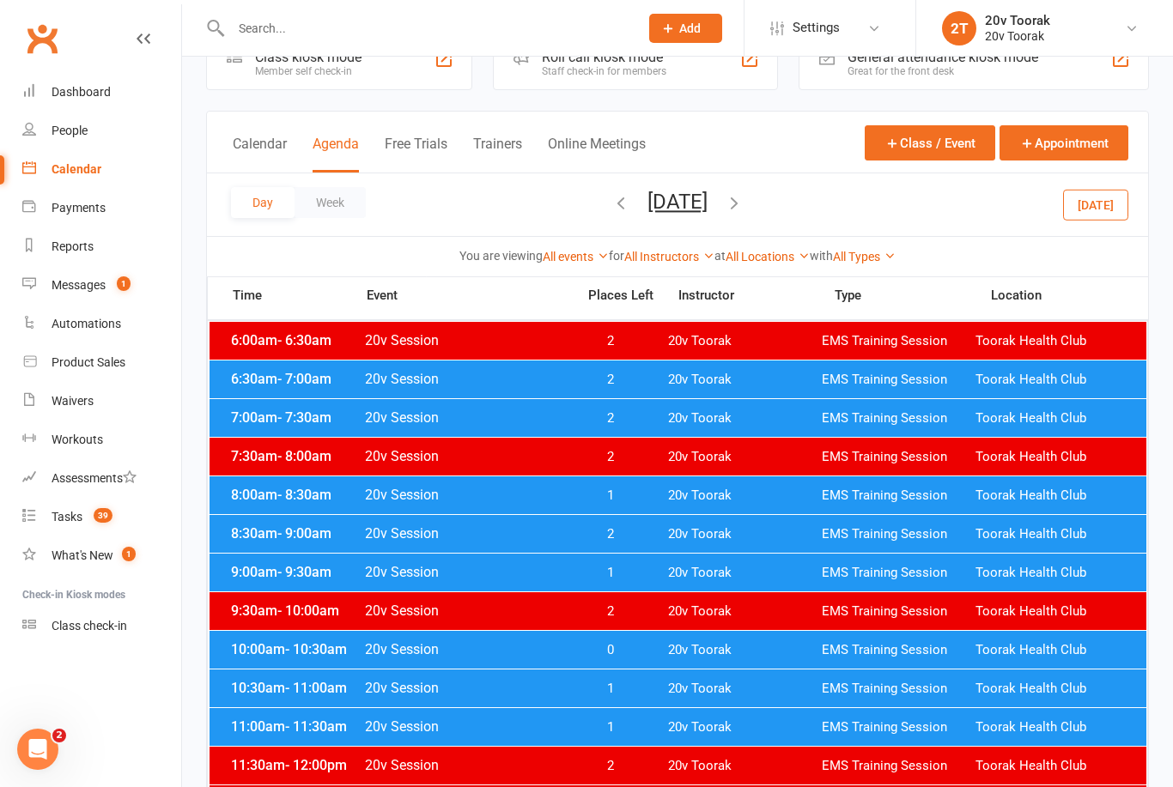
click at [597, 572] on span "1" at bounding box center [610, 573] width 90 height 16
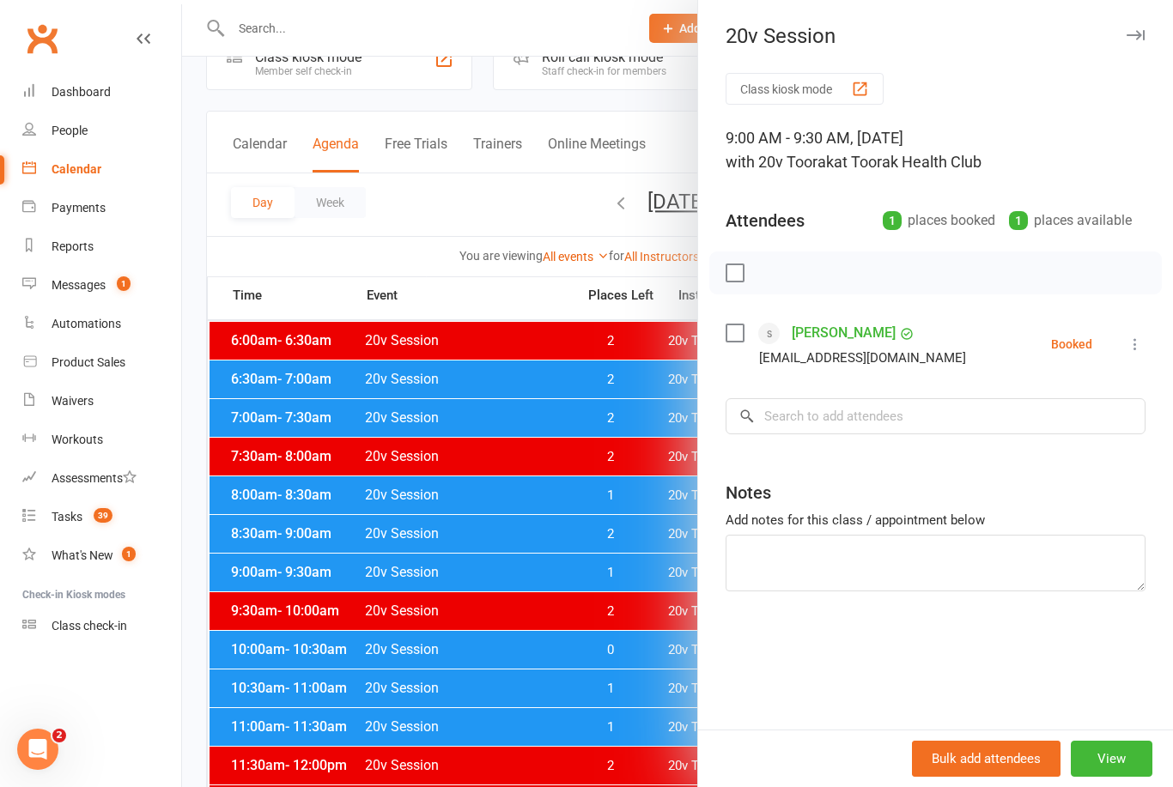
click at [588, 576] on div at bounding box center [677, 393] width 991 height 787
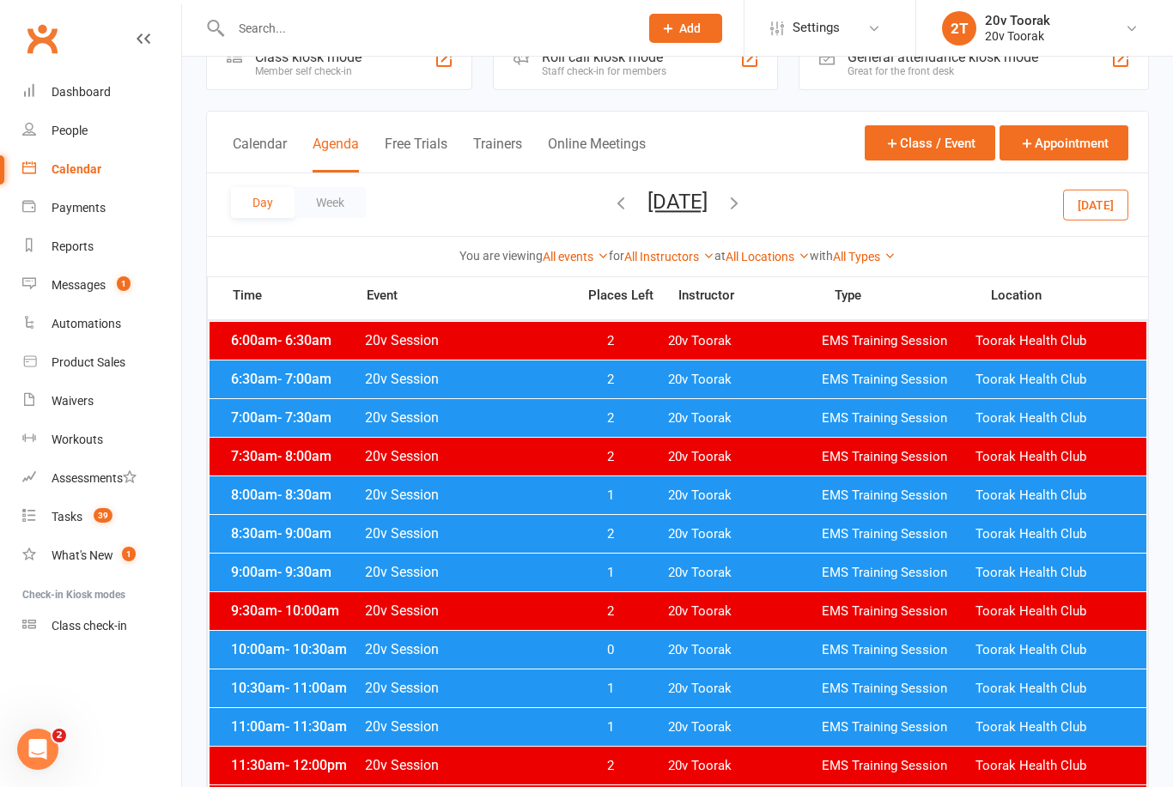
click at [599, 665] on div "10:00am - 10:30am 20v Session 0 20v Toorak EMS Training Session Toorak Health C…" at bounding box center [677, 650] width 937 height 38
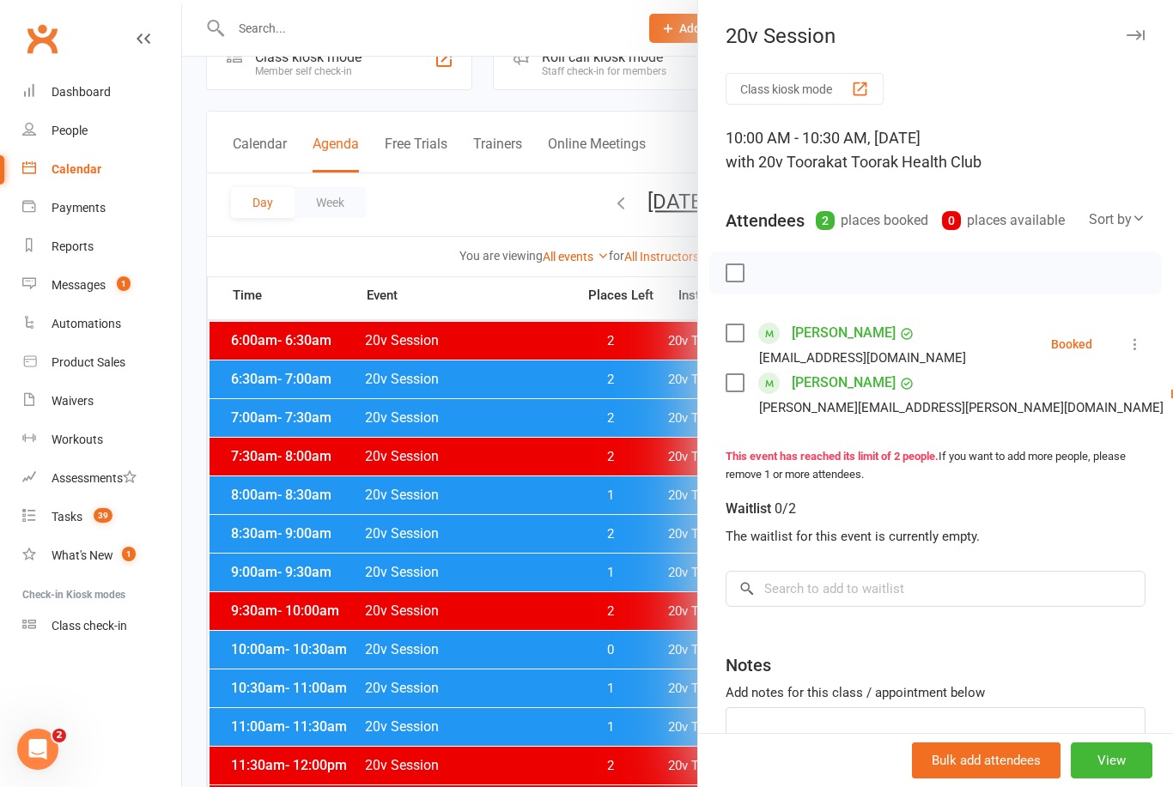
click at [549, 681] on div at bounding box center [677, 393] width 991 height 787
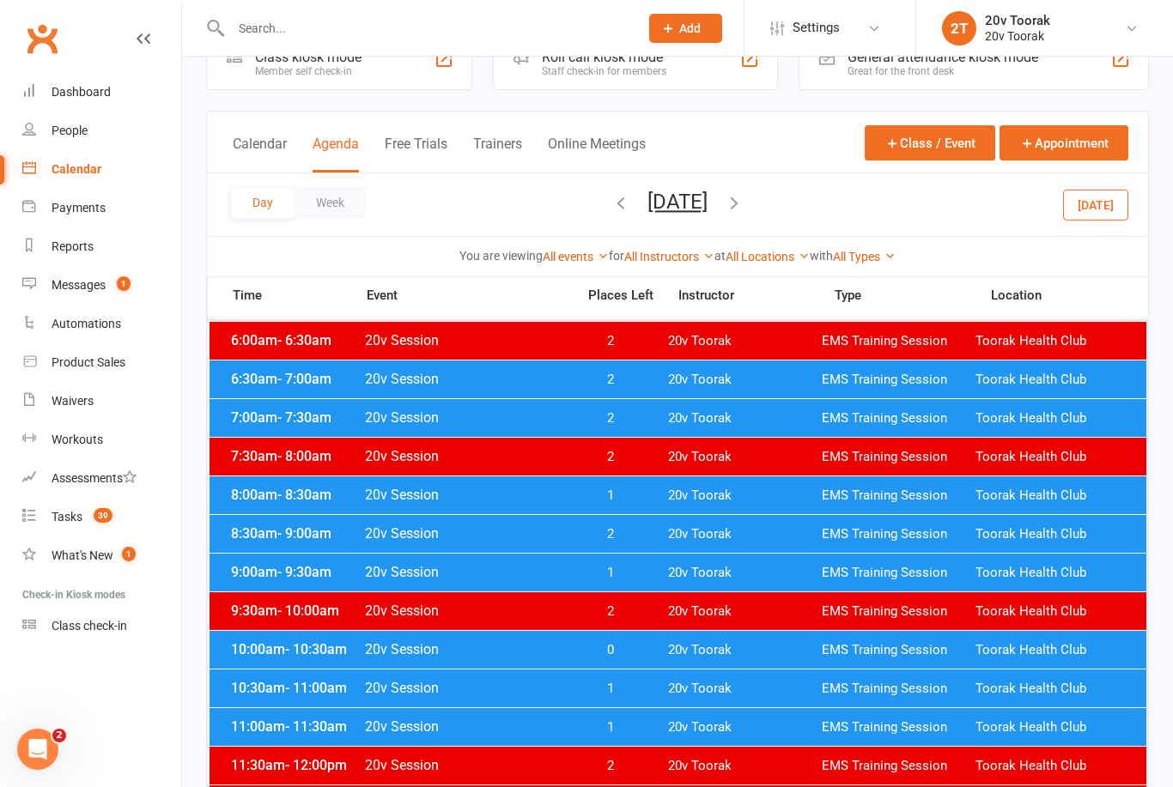
click at [625, 702] on div "10:30am - 11:00am 20v Session 1 20v Toorak EMS Training Session Toorak Health C…" at bounding box center [677, 689] width 937 height 38
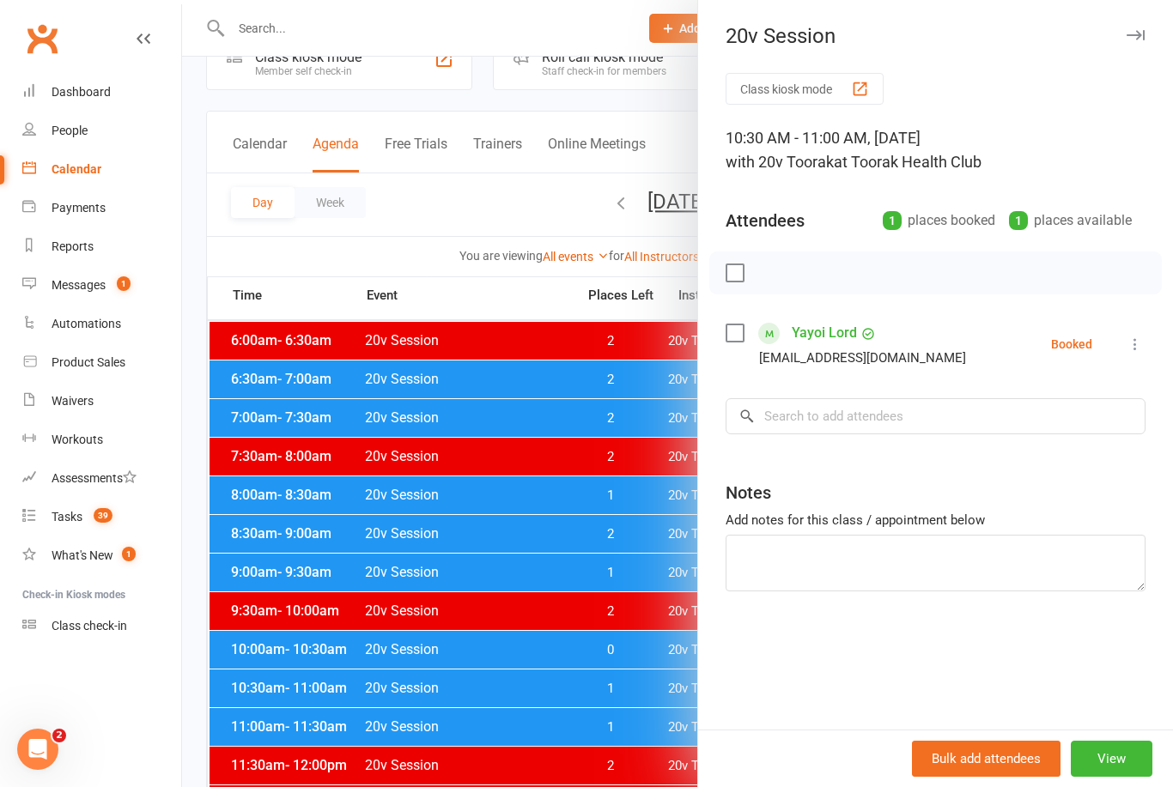
click at [352, 640] on div at bounding box center [677, 393] width 991 height 787
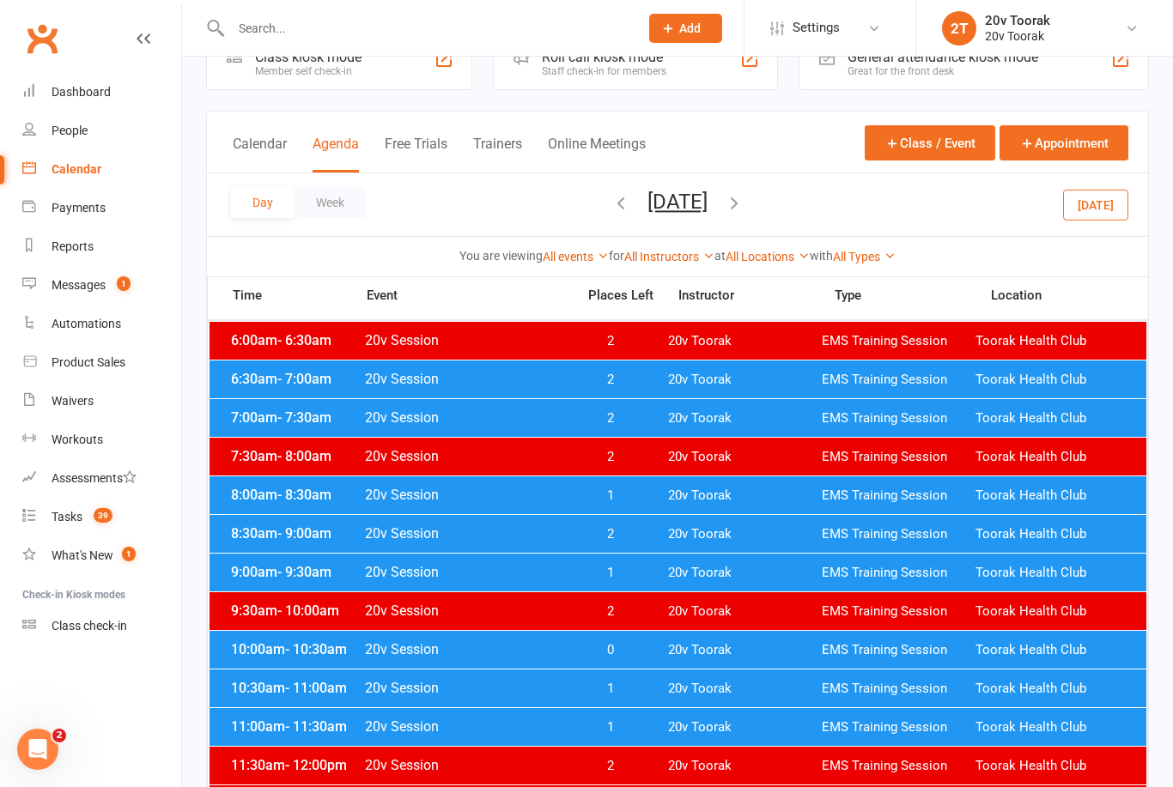
click at [289, 730] on span "- 11:30am" at bounding box center [316, 727] width 62 height 16
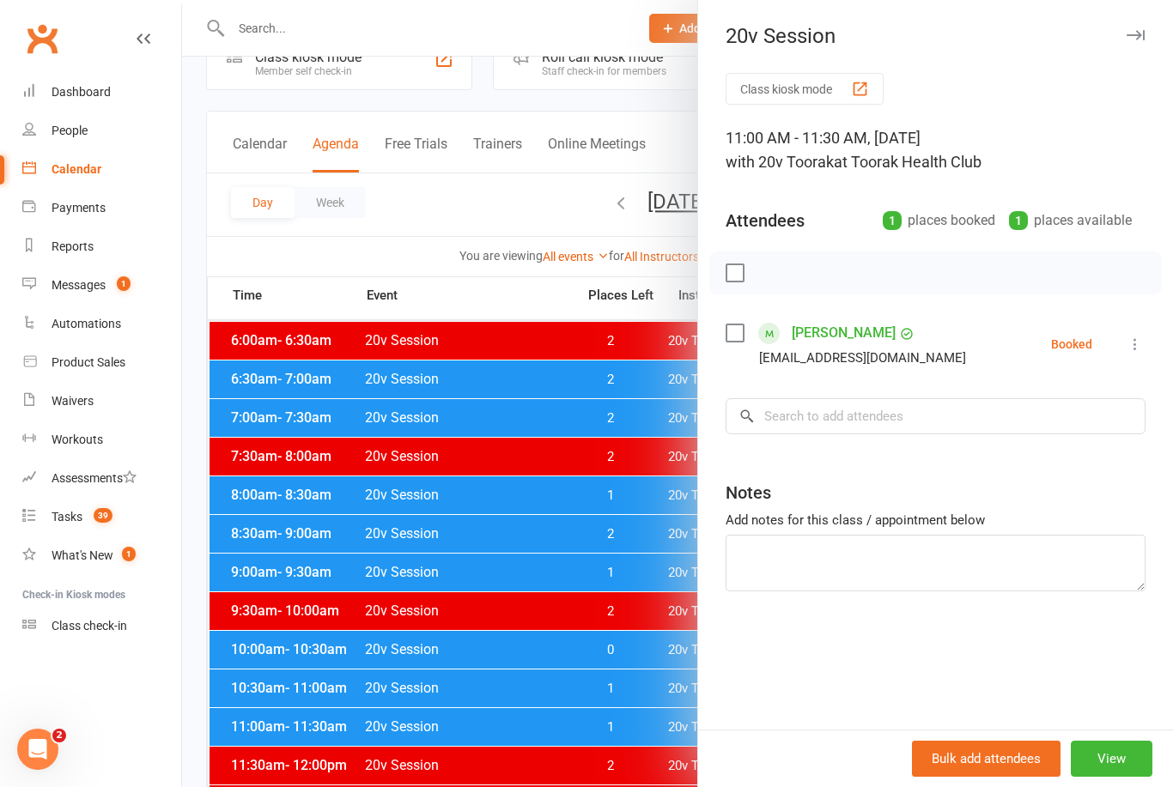
click at [312, 749] on div at bounding box center [677, 393] width 991 height 787
